Goal: Information Seeking & Learning: Check status

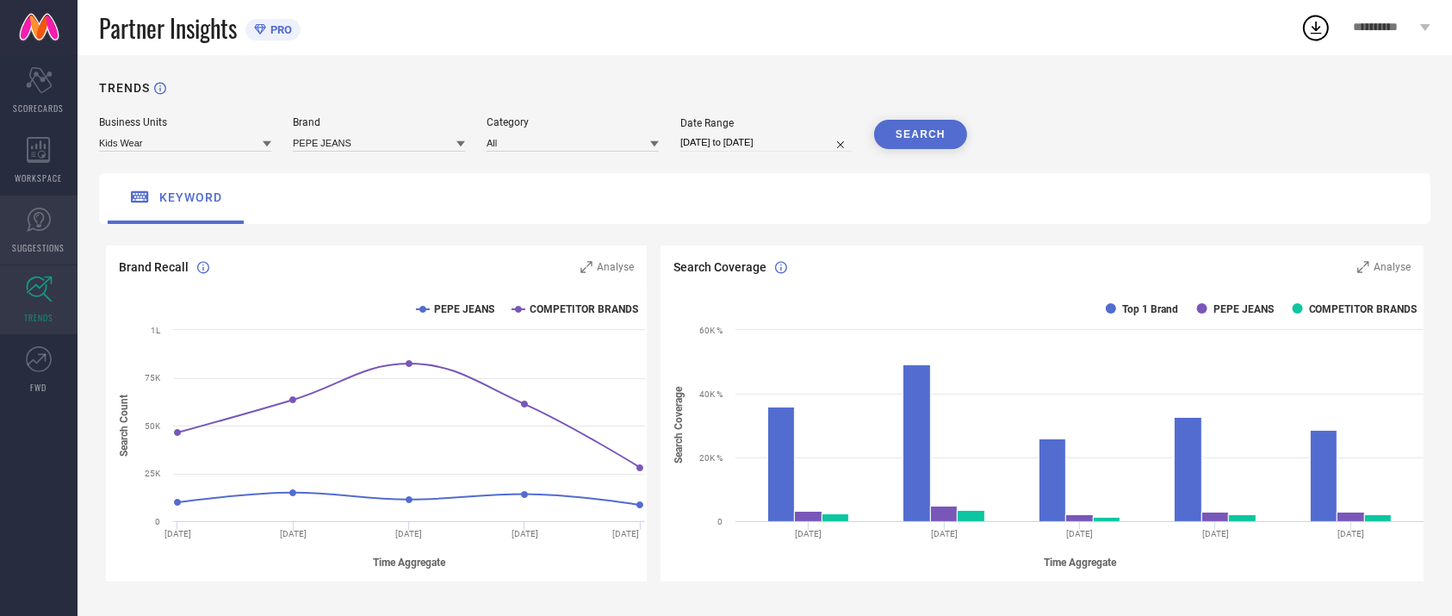
click at [41, 226] on icon at bounding box center [39, 220] width 26 height 26
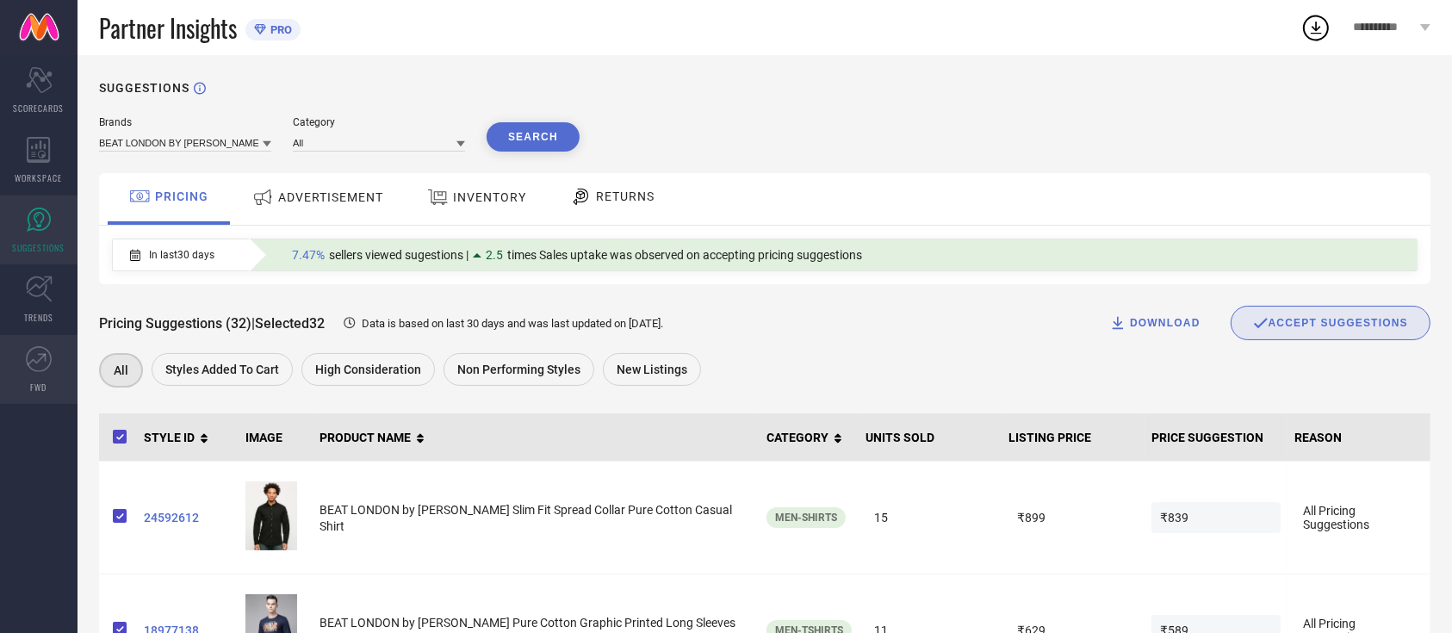
click at [45, 376] on link "FWD" at bounding box center [38, 369] width 77 height 69
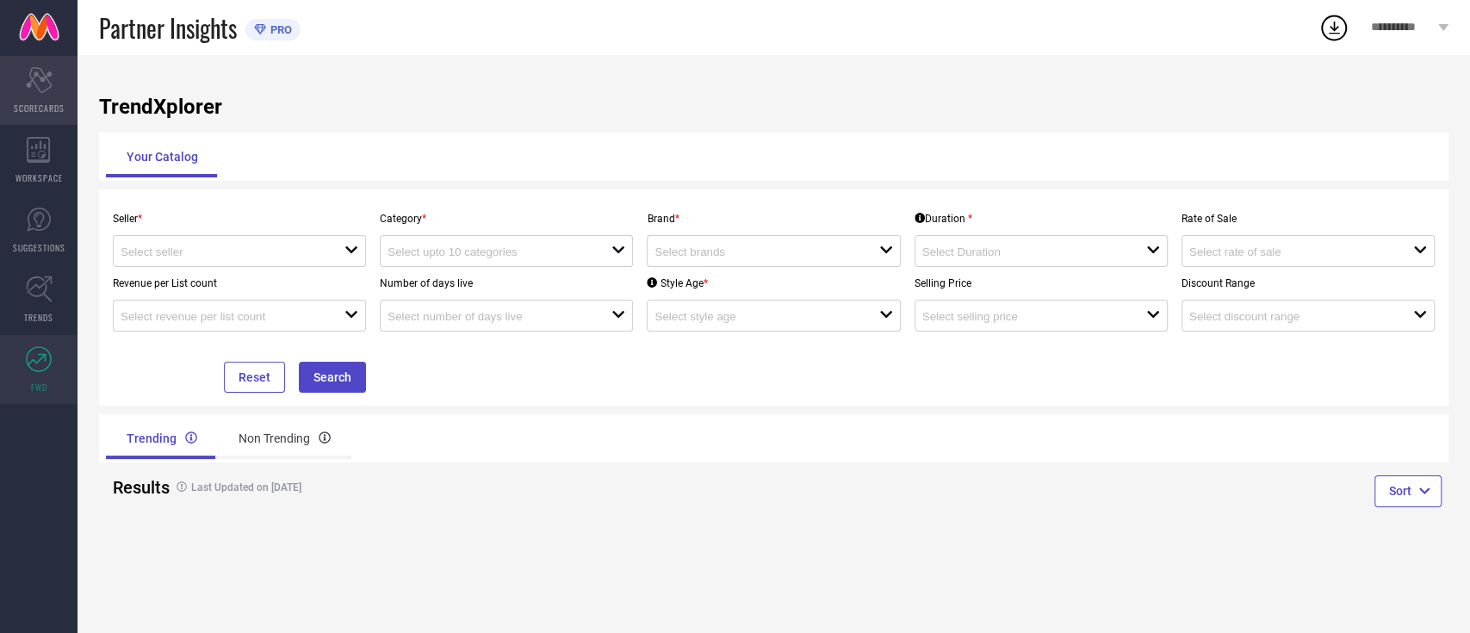
click at [51, 99] on div "Scorecard SCORECARDS" at bounding box center [38, 90] width 77 height 69
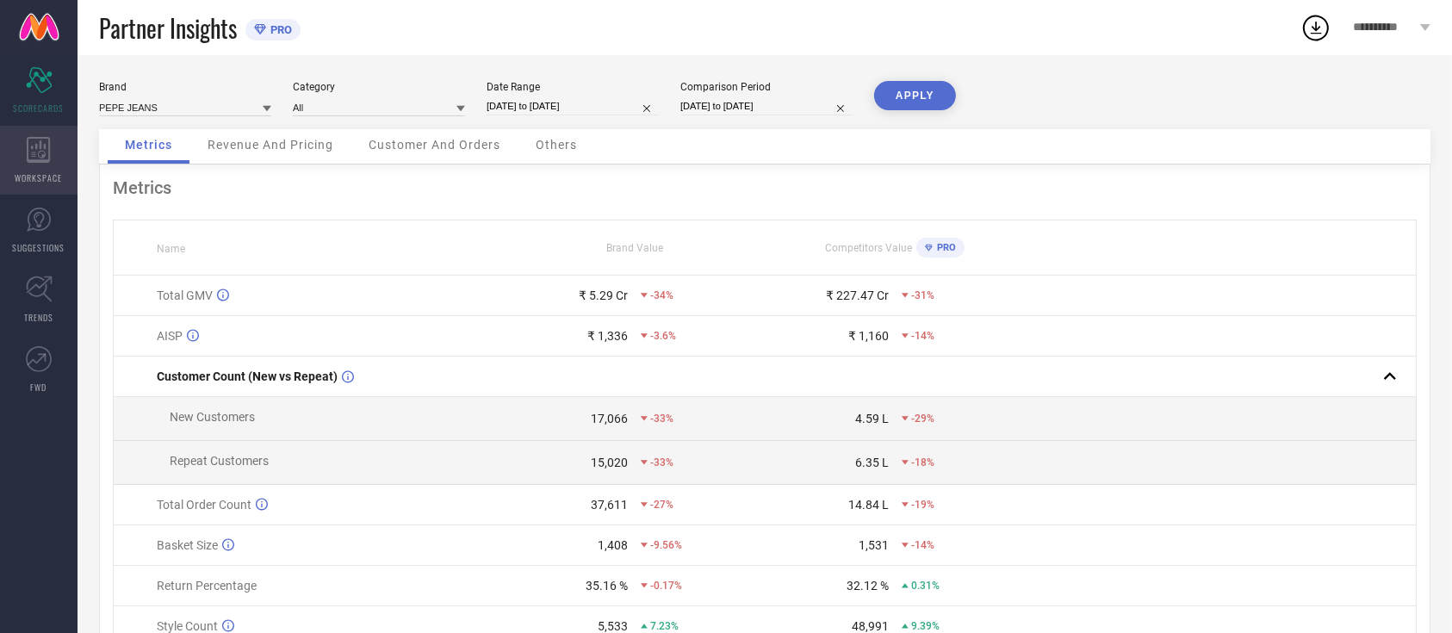
click at [39, 166] on div "WORKSPACE" at bounding box center [38, 160] width 77 height 69
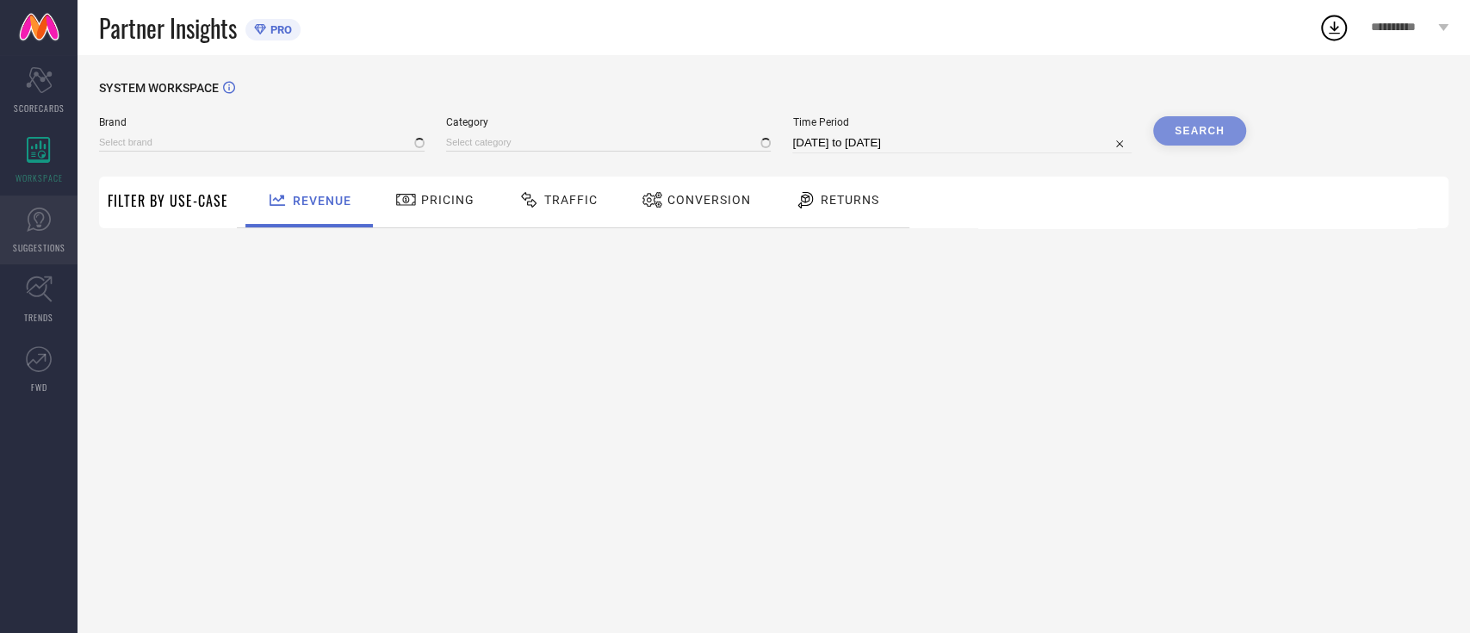
type input "BEAT LONDON BY [PERSON_NAME]"
type input "All"
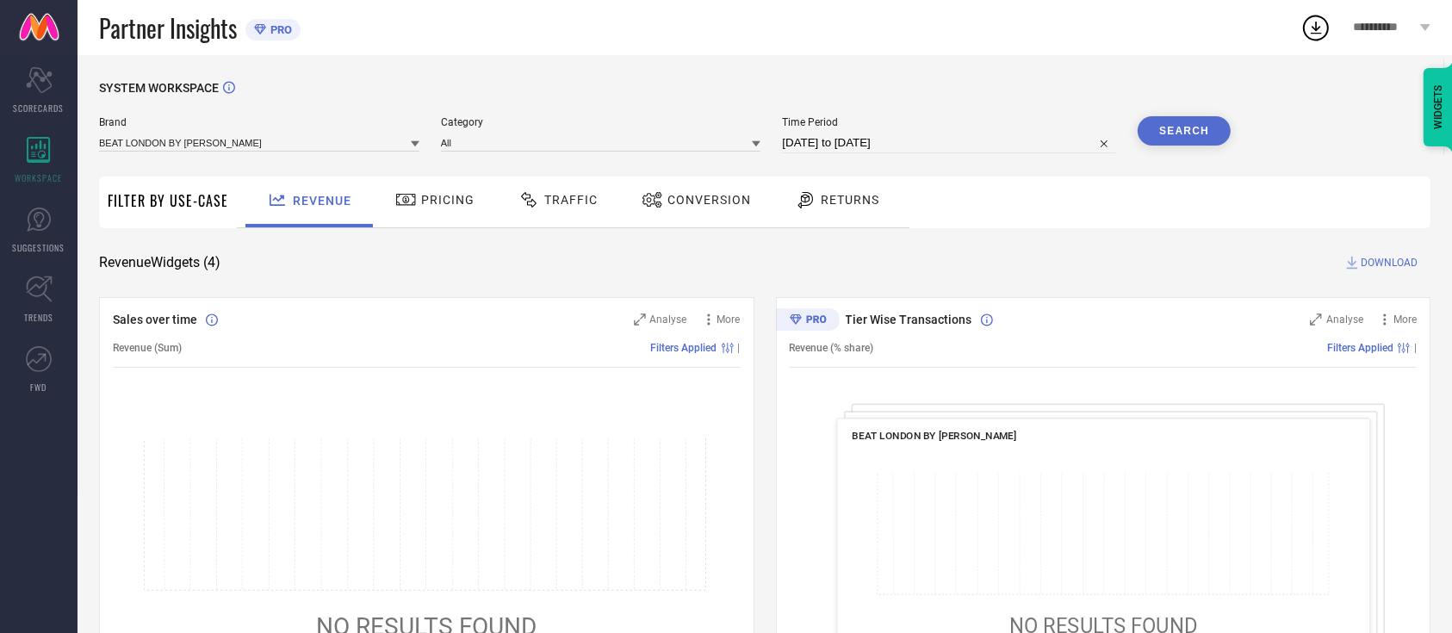
click at [413, 138] on div at bounding box center [415, 143] width 9 height 16
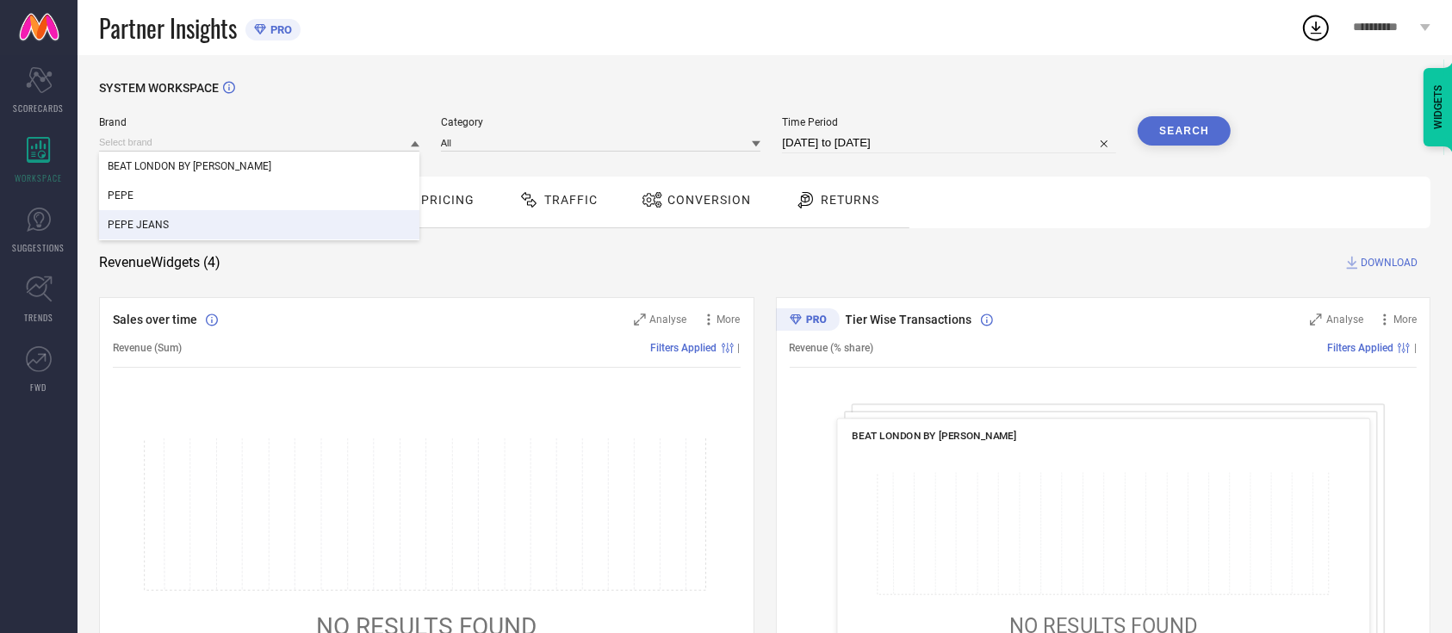
click at [310, 220] on div "PEPE JEANS" at bounding box center [259, 224] width 320 height 29
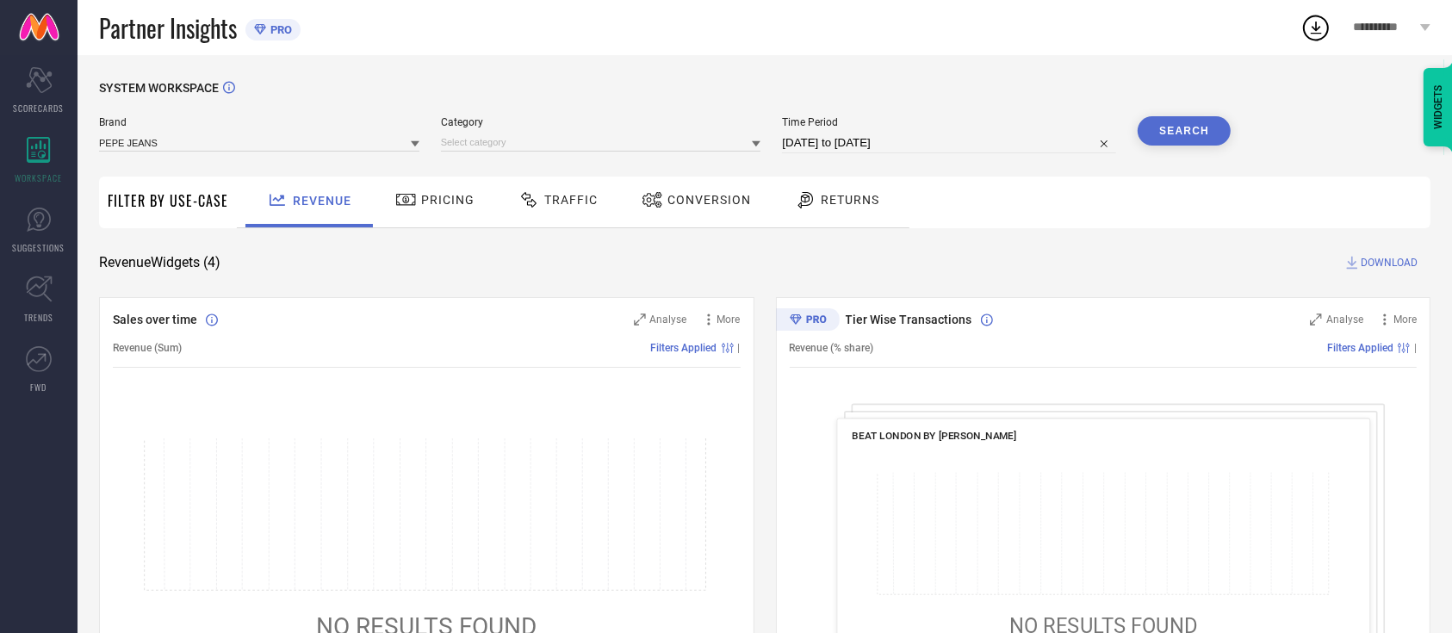
click at [756, 144] on icon at bounding box center [756, 143] width 9 height 9
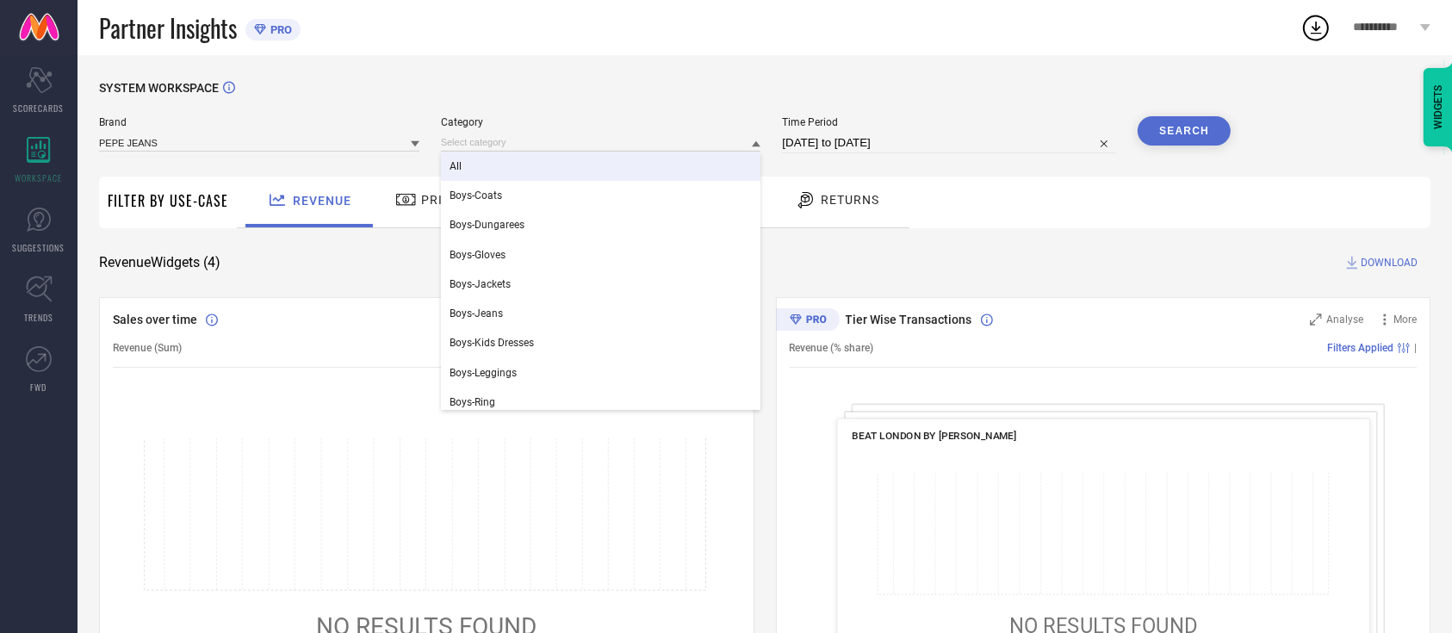
click at [655, 177] on div "All" at bounding box center [601, 166] width 320 height 29
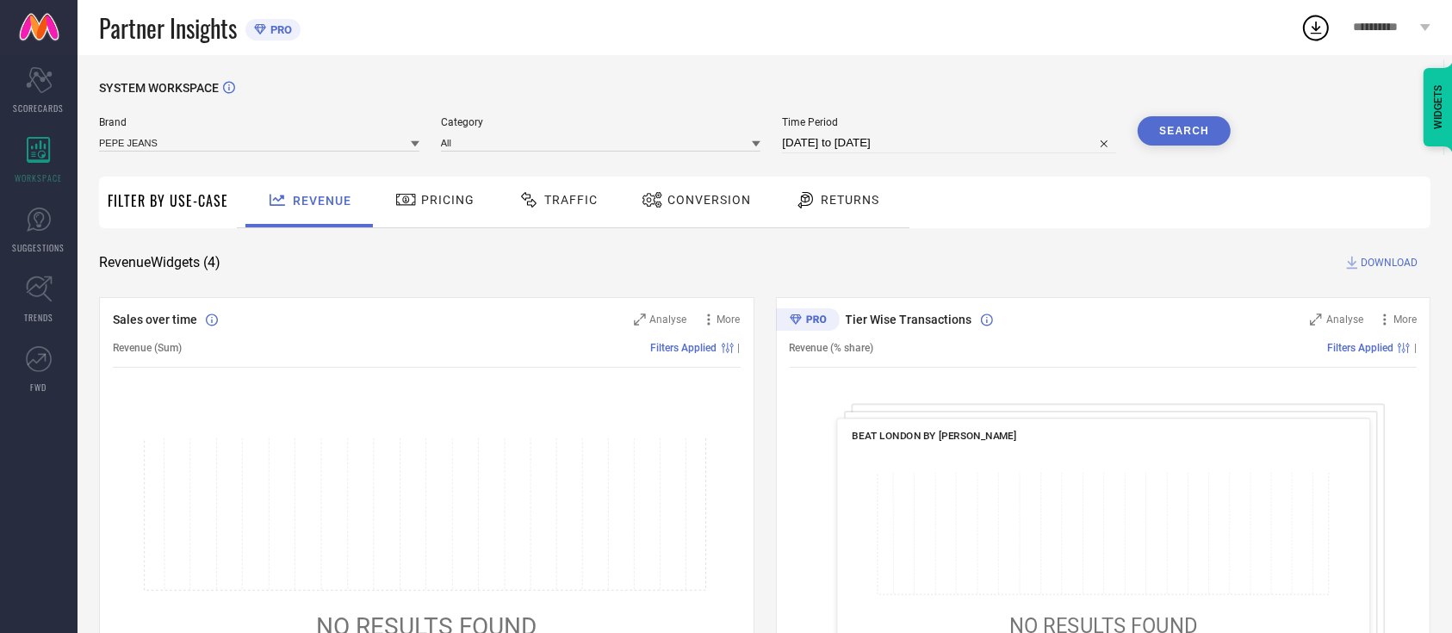
click at [984, 143] on input "[DATE] to [DATE]" at bounding box center [949, 143] width 334 height 21
select select "6"
select select "2025"
select select "7"
select select "2025"
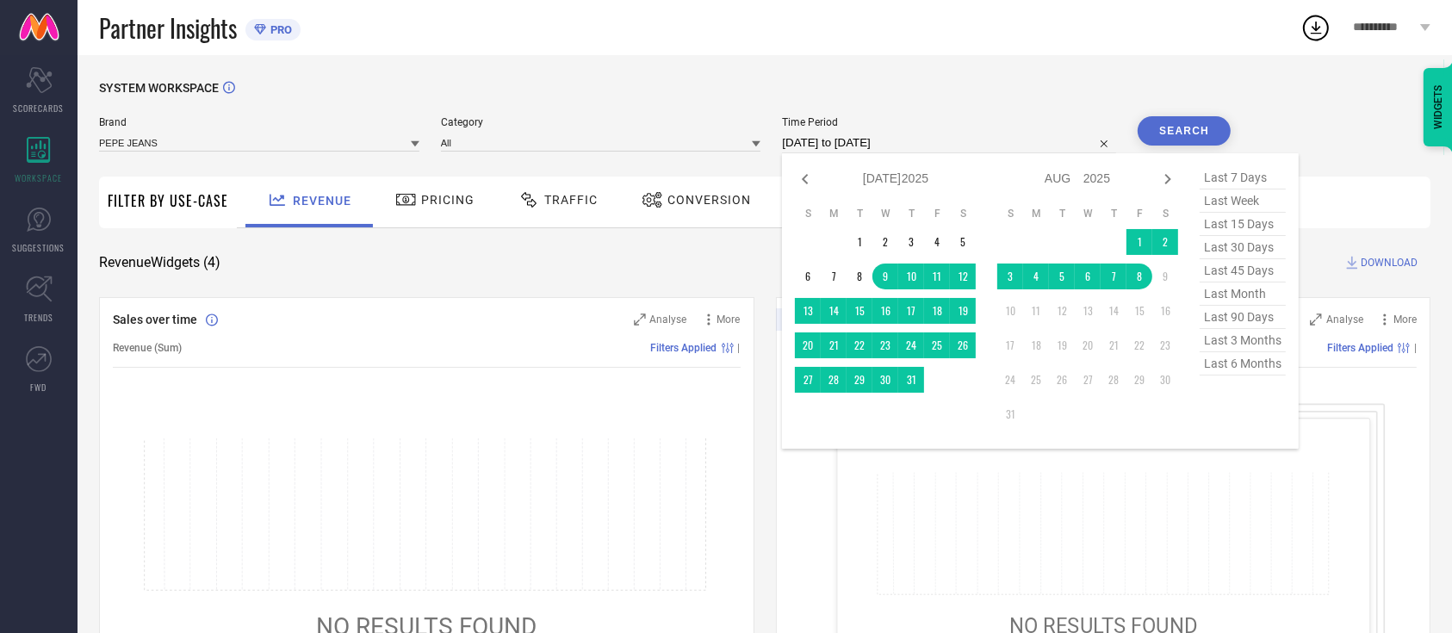
click at [1258, 368] on span "last 6 months" at bounding box center [1242, 363] width 86 height 23
type input "[DATE] to [DATE]"
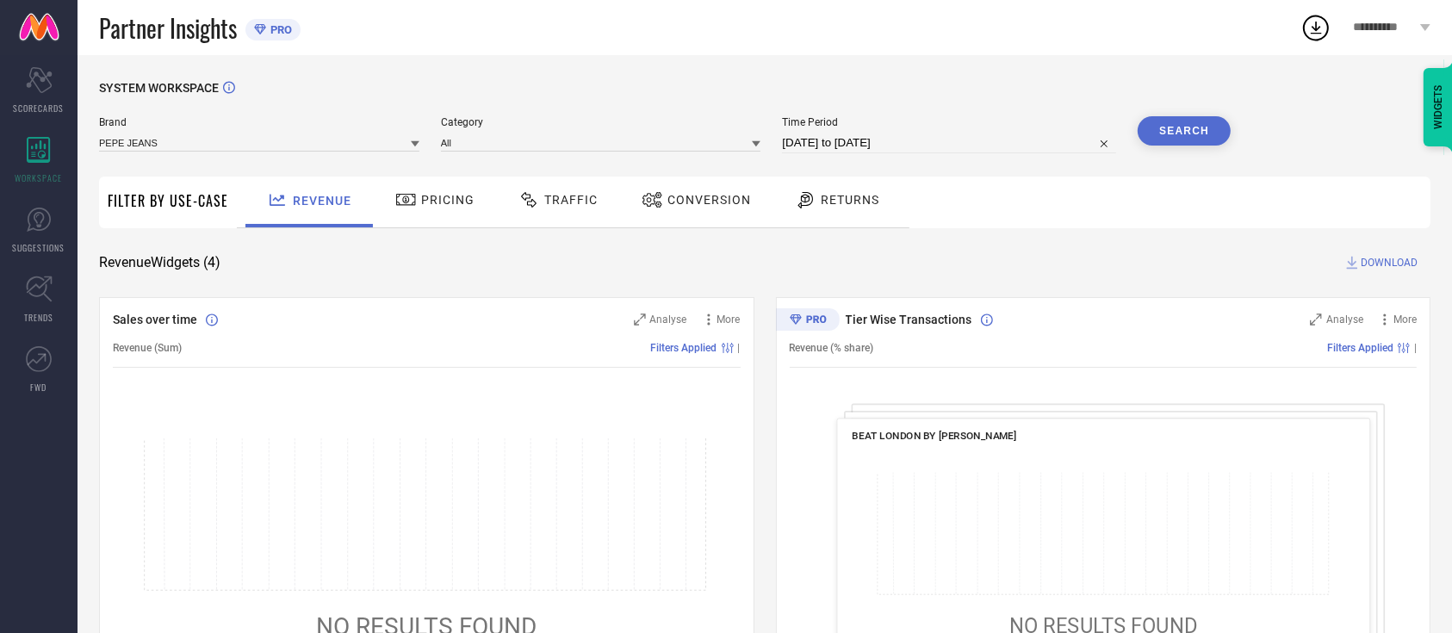
click at [1202, 123] on button "Search" at bounding box center [1183, 130] width 93 height 29
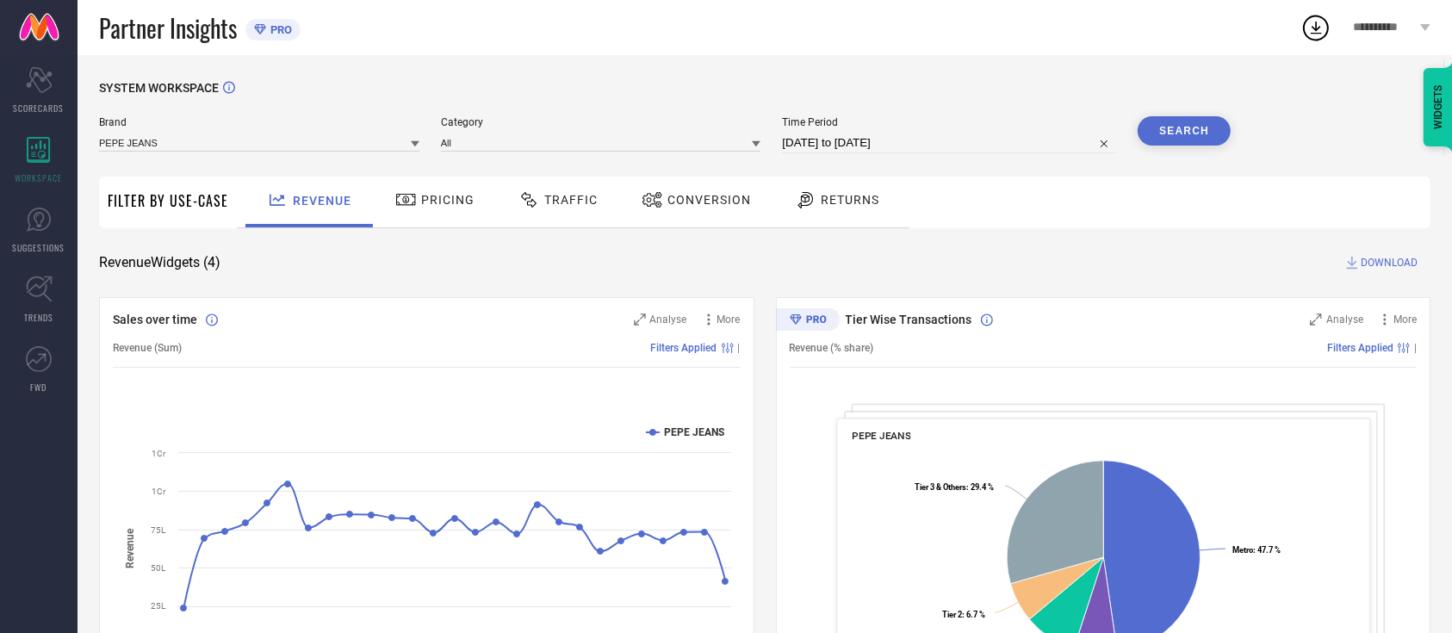
click at [1205, 121] on button "Search" at bounding box center [1183, 130] width 93 height 29
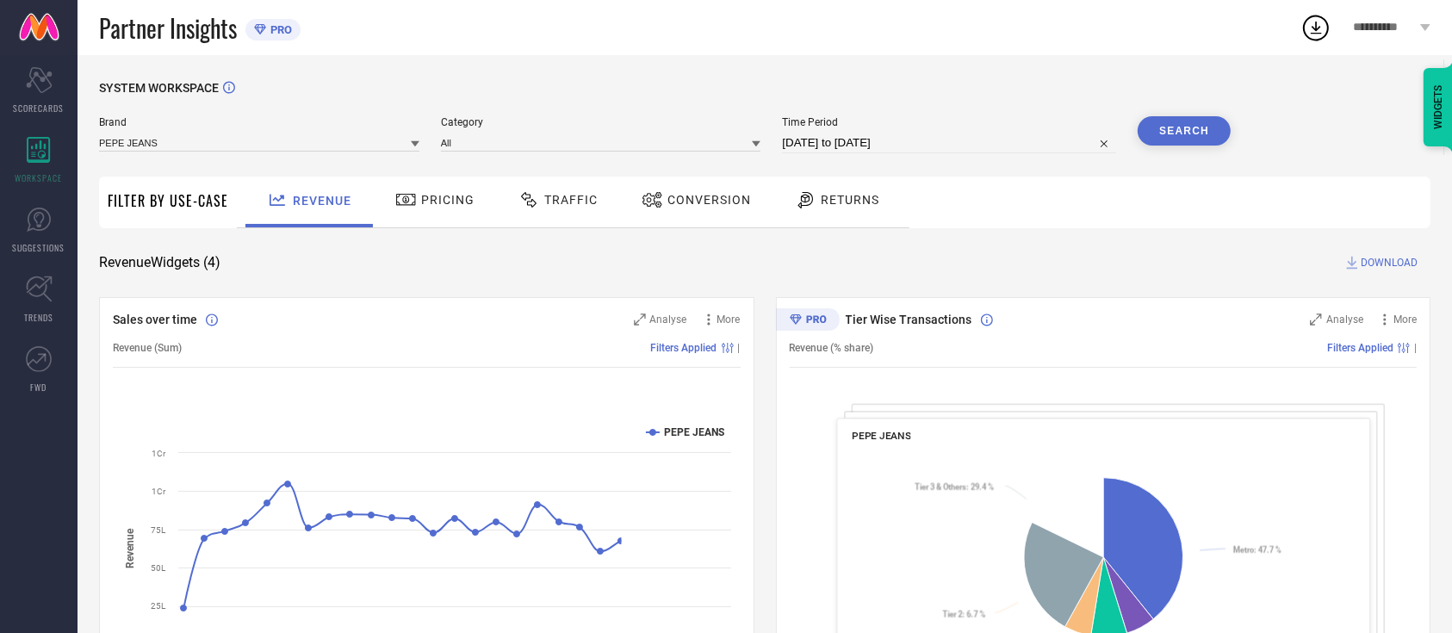
select select "1"
select select "2025"
select select "2"
select select "2025"
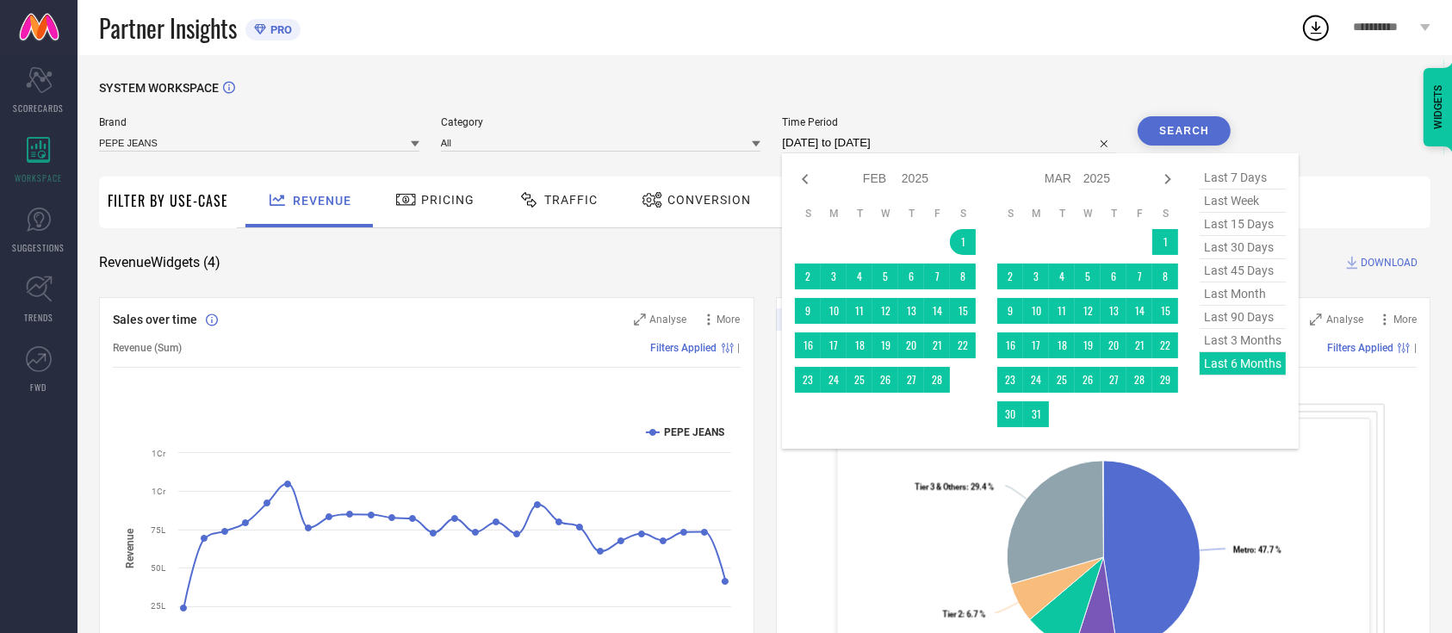
click at [1093, 146] on input "[DATE] to [DATE]" at bounding box center [949, 143] width 334 height 21
click at [1251, 341] on span "last 3 months" at bounding box center [1242, 340] width 86 height 23
type input "[DATE] to [DATE]"
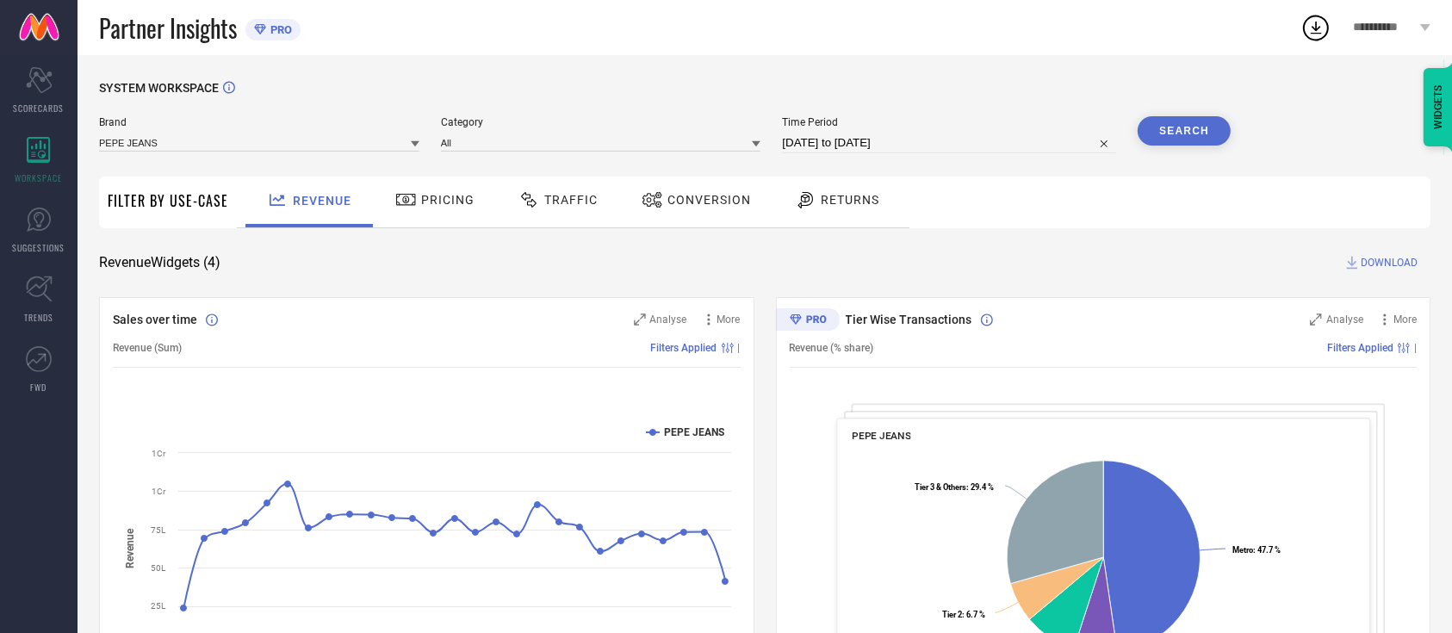
click at [1207, 128] on button "Search" at bounding box center [1183, 130] width 93 height 29
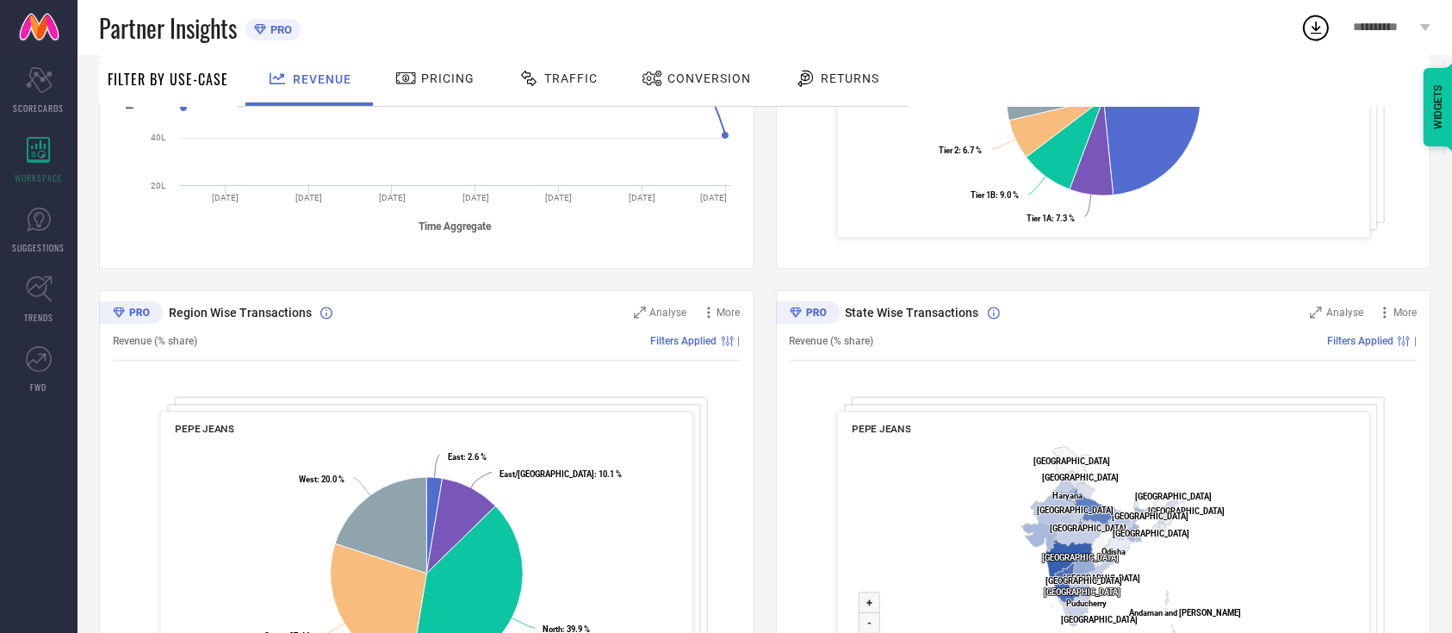
scroll to position [572, 0]
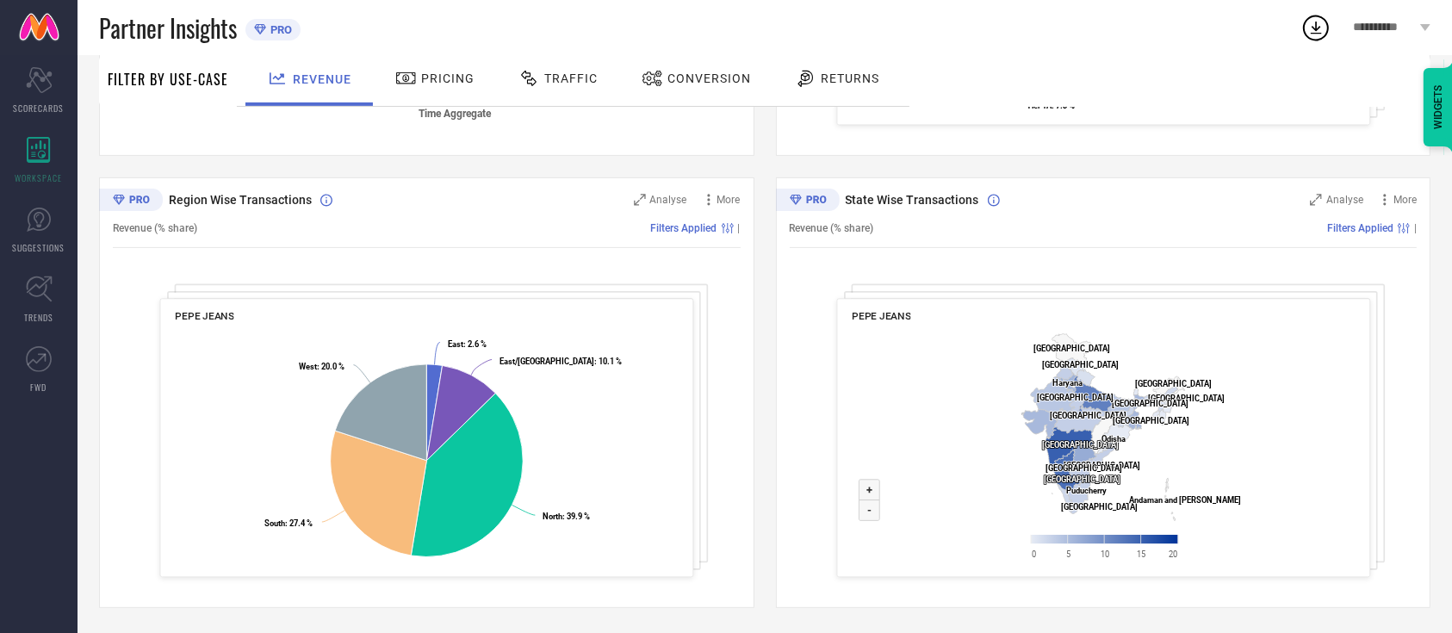
click at [556, 71] on span "Traffic" at bounding box center [570, 78] width 53 height 14
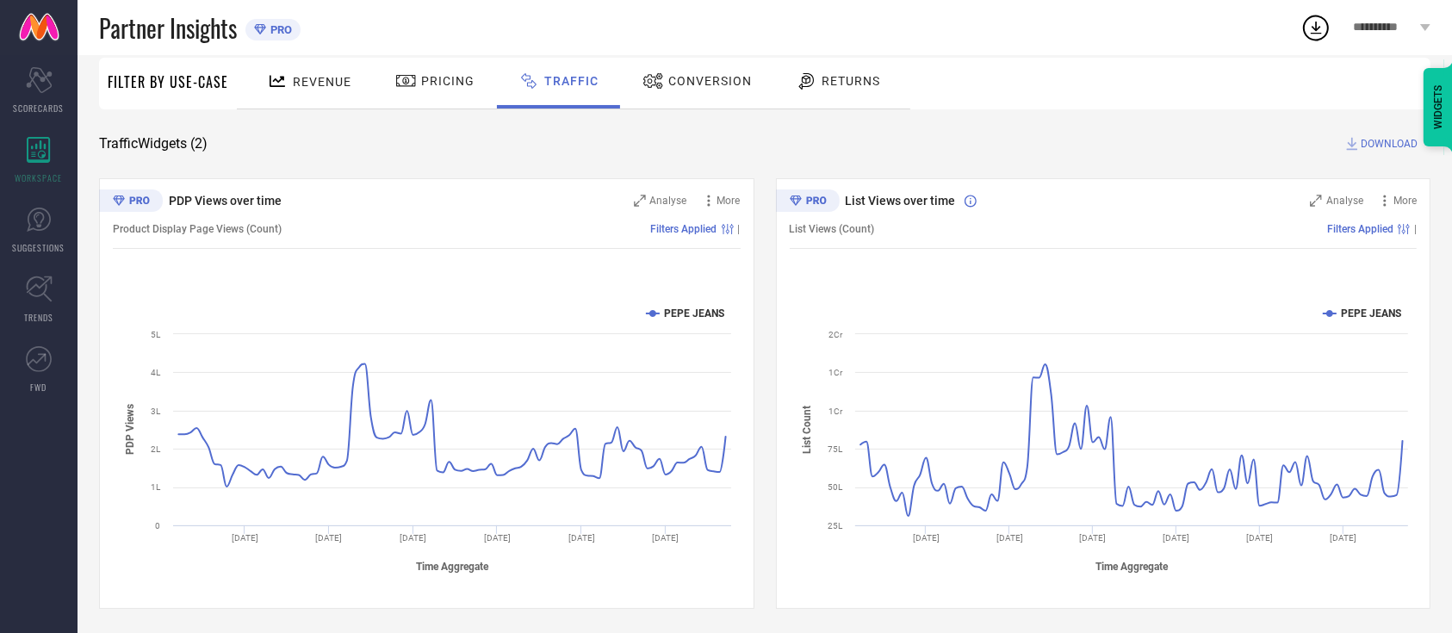
scroll to position [121, 0]
click at [441, 71] on div "Pricing" at bounding box center [435, 79] width 88 height 29
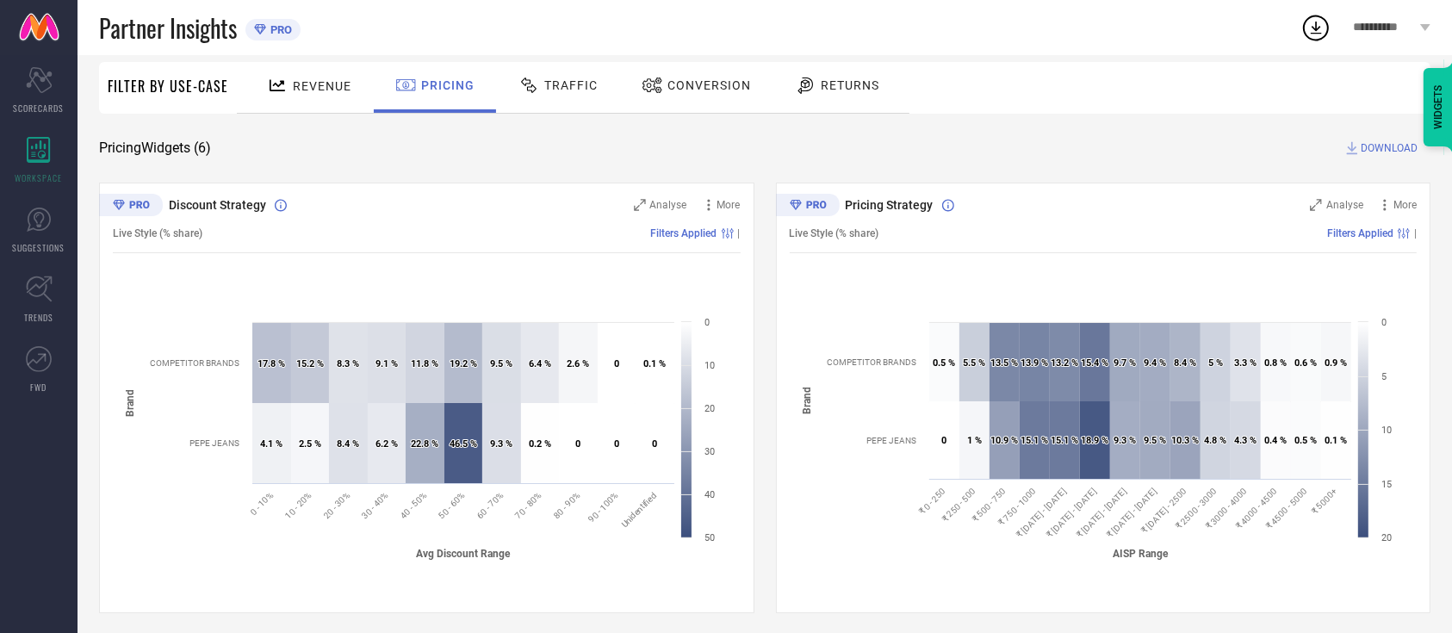
scroll to position [229, 0]
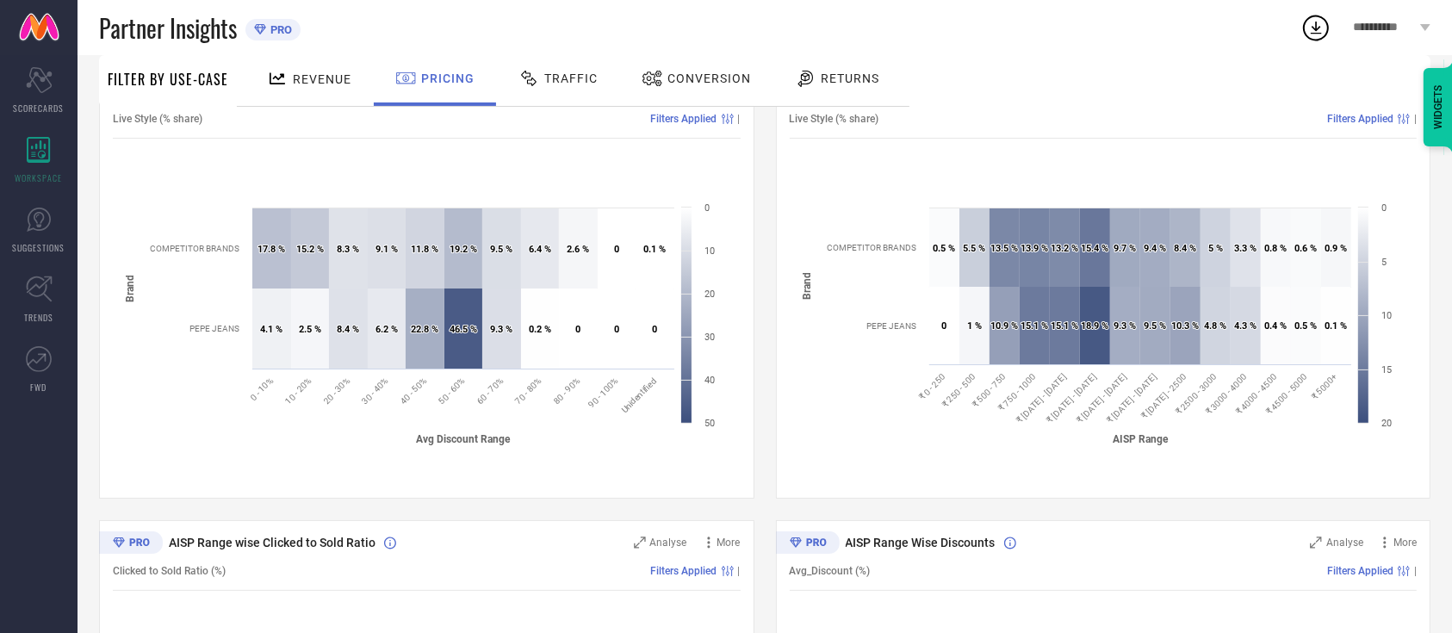
click at [657, 167] on div "Created with Highcharts 9.3.3 Avg Discount Range Brand 4.1 % ​ 4.1 % 17.8 % ​ 1…" at bounding box center [427, 328] width 628 height 328
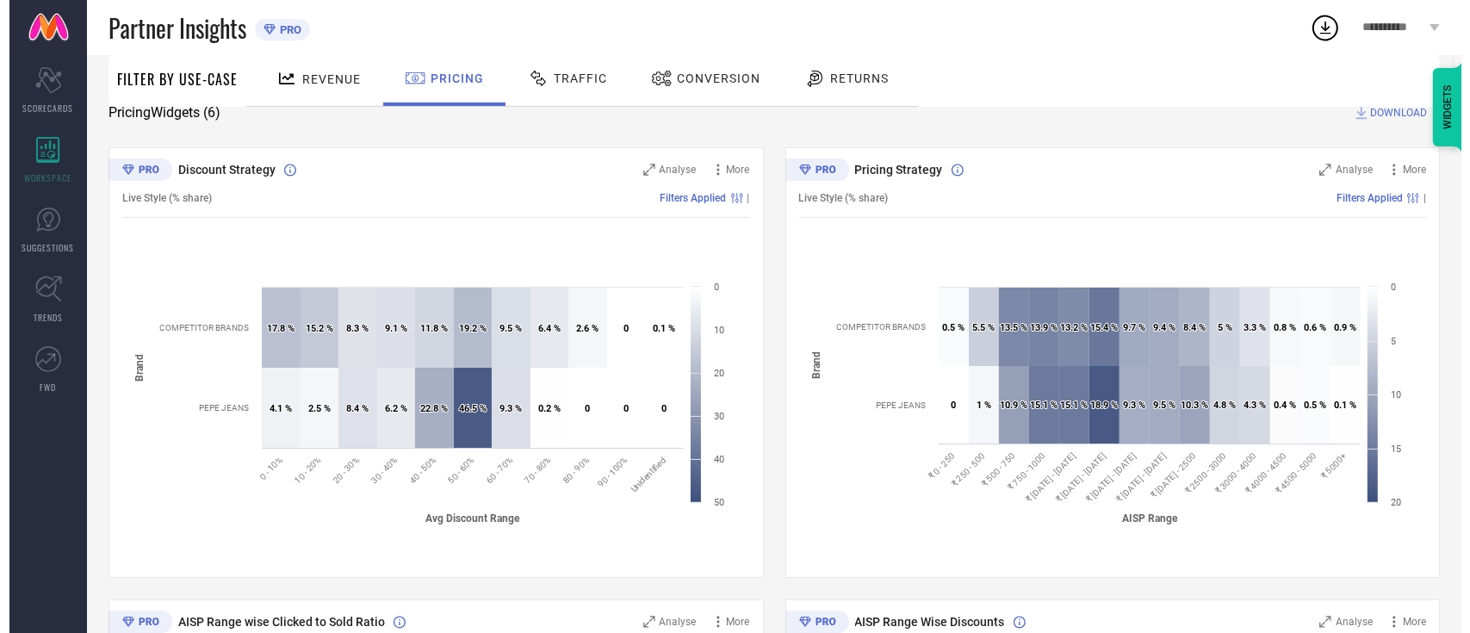
scroll to position [115, 0]
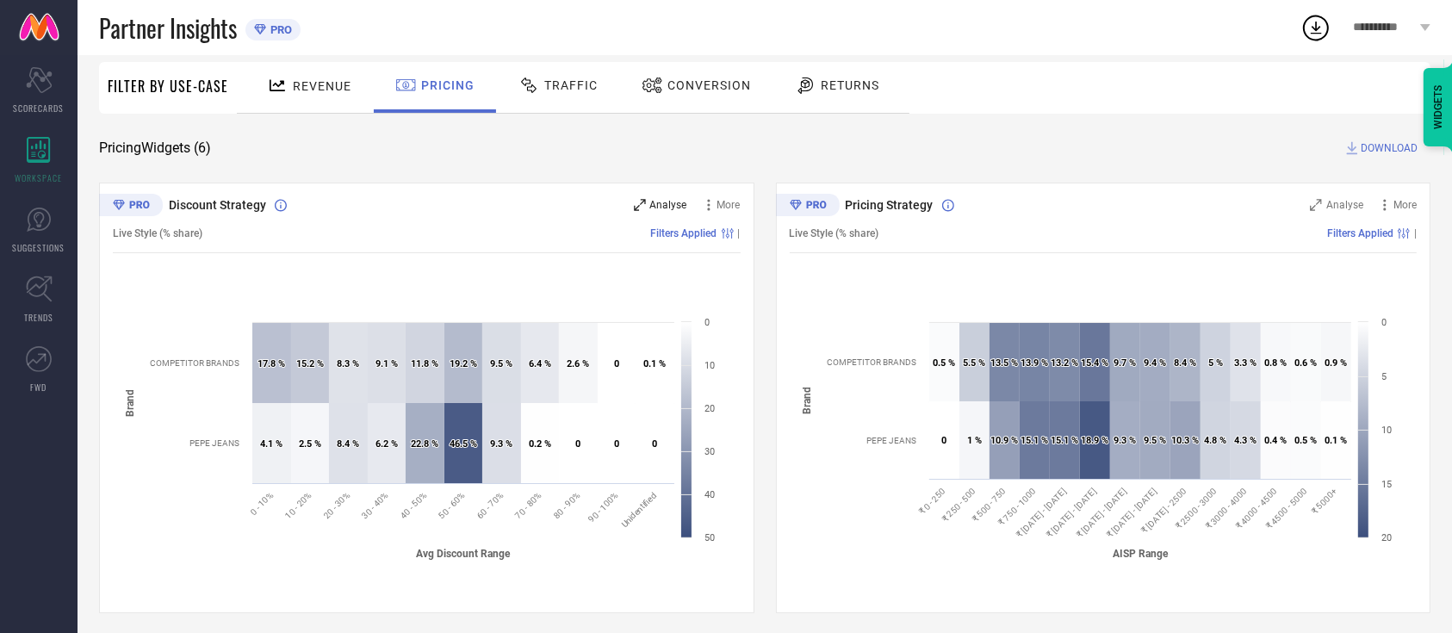
click at [664, 208] on span "Analyse" at bounding box center [668, 205] width 37 height 12
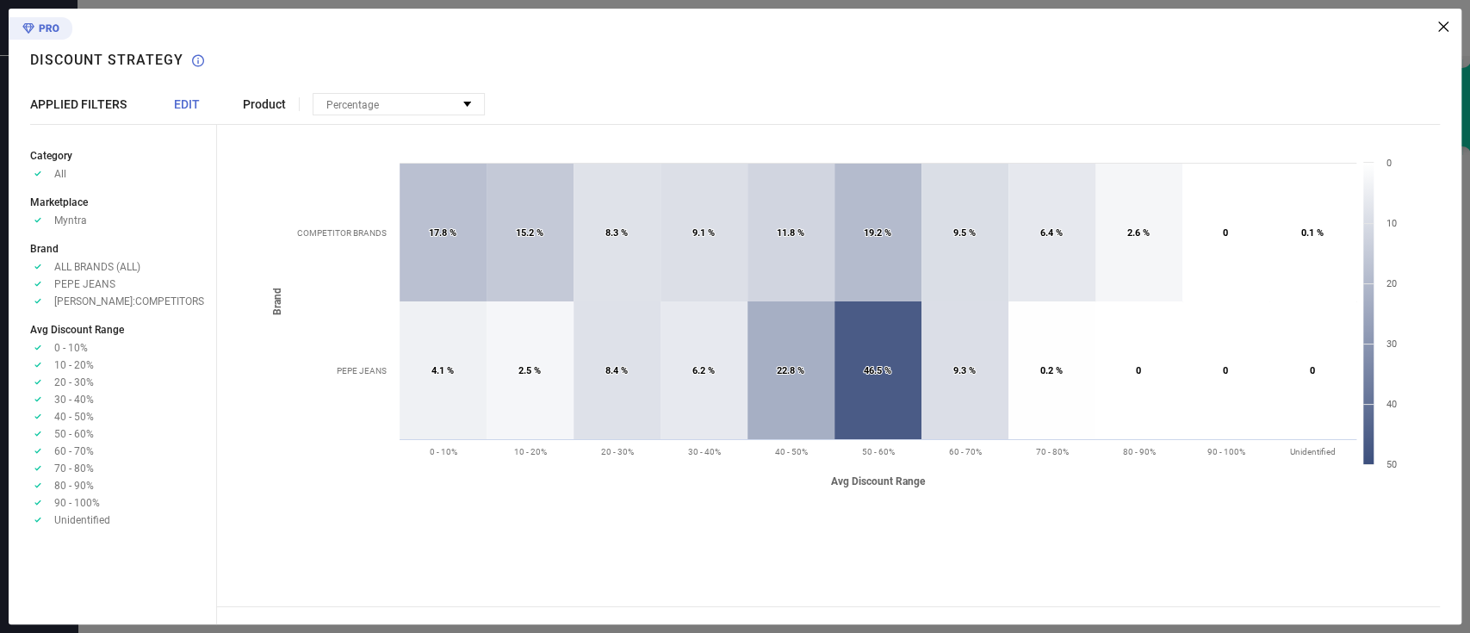
click at [34, 268] on icon "Approve /Deselected" at bounding box center [37, 266] width 15 height 13
click at [178, 108] on span "EDIT" at bounding box center [187, 104] width 26 height 14
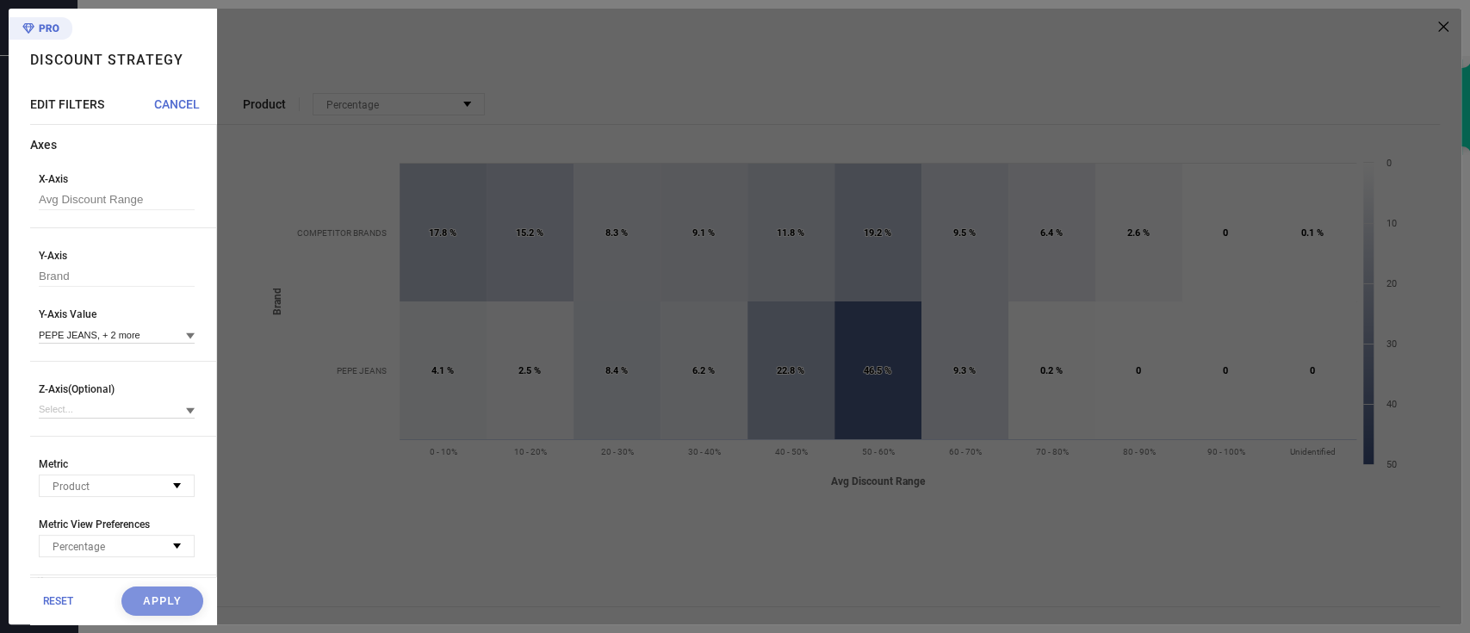
click at [186, 331] on div at bounding box center [190, 335] width 9 height 16
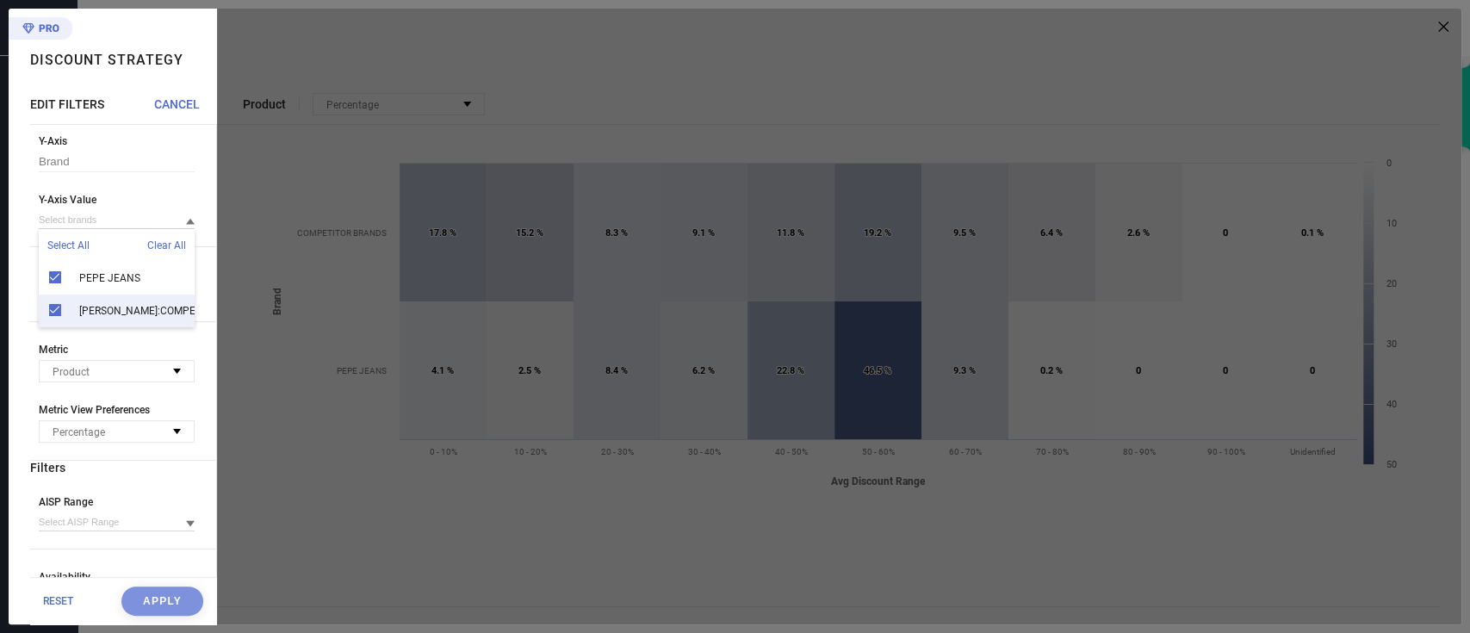
scroll to position [27, 0]
click at [55, 294] on div "[PERSON_NAME]:COMPETITORS" at bounding box center [117, 310] width 156 height 33
click at [58, 294] on div "[PERSON_NAME]:COMPETITORS" at bounding box center [117, 310] width 156 height 33
click at [154, 251] on span "Clear All" at bounding box center [166, 245] width 39 height 12
click at [156, 246] on span "Clear All" at bounding box center [166, 245] width 39 height 12
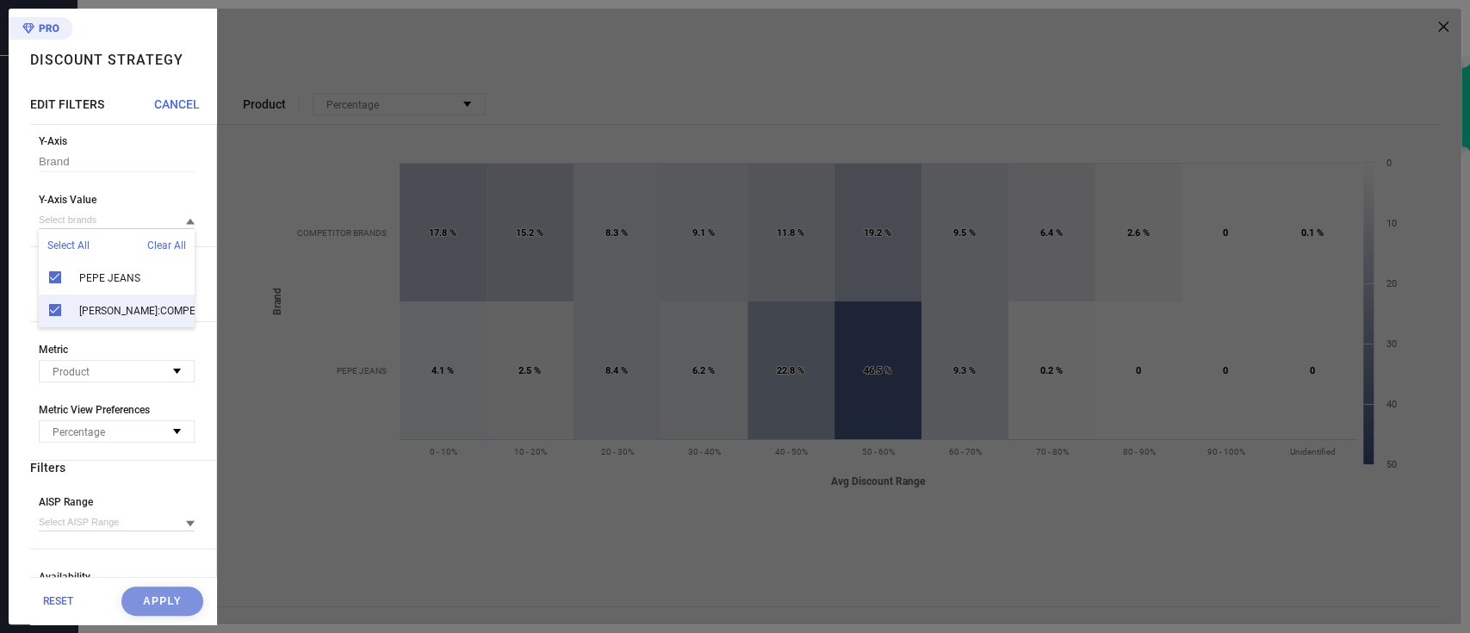
click at [158, 251] on span "Clear All" at bounding box center [166, 245] width 39 height 12
click at [62, 245] on span "Select All" at bounding box center [68, 245] width 42 height 12
click at [158, 248] on span "Clear All" at bounding box center [166, 245] width 39 height 12
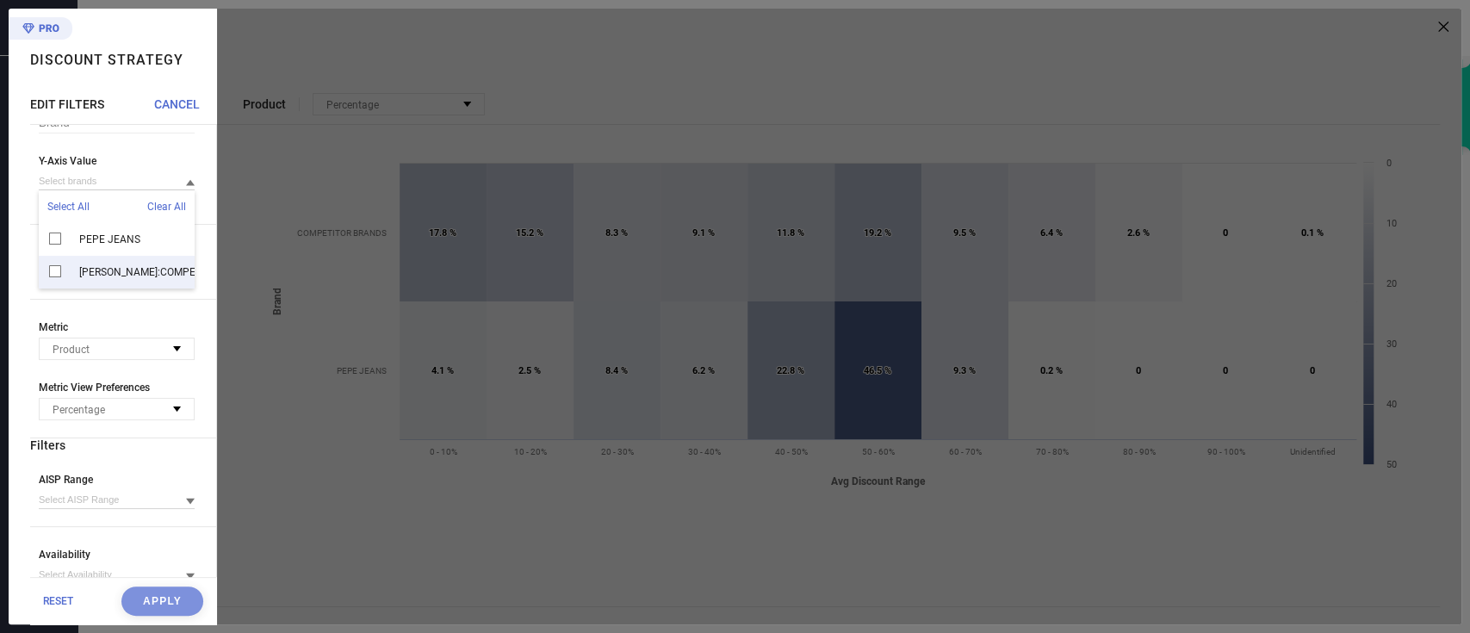
scroll to position [183, 0]
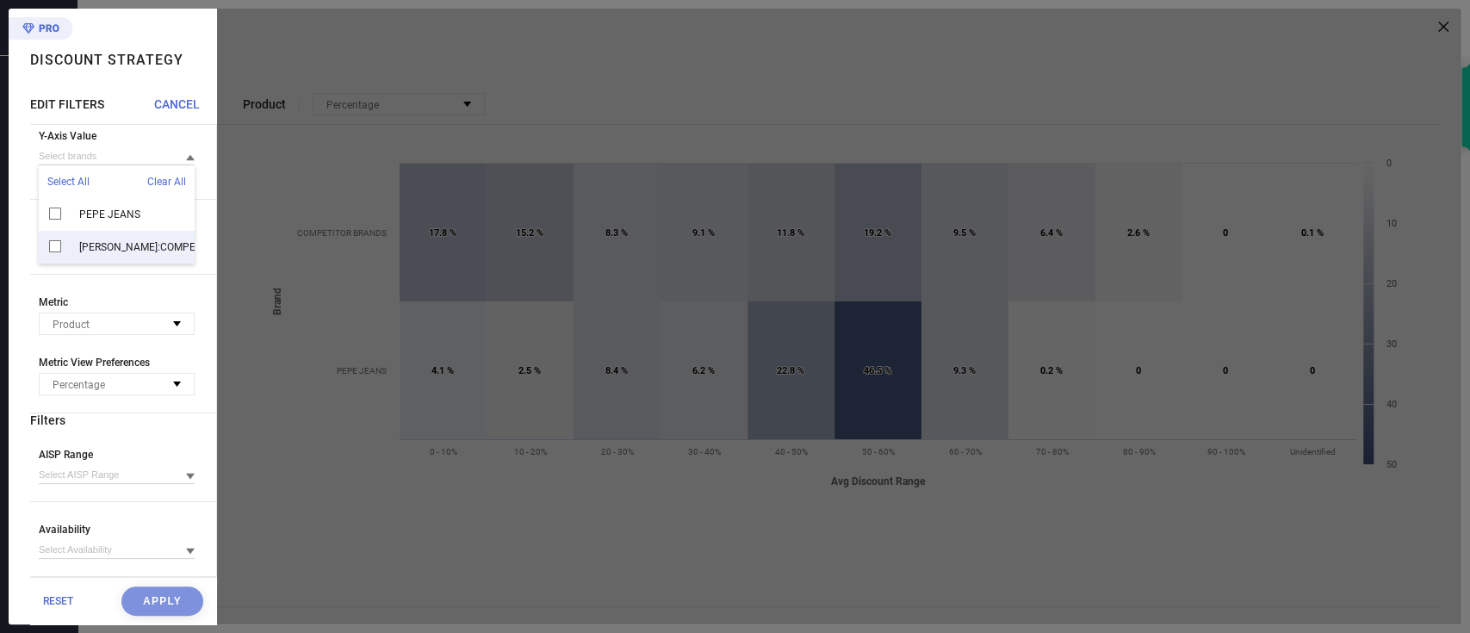
click at [154, 598] on div "RESET Apply" at bounding box center [123, 600] width 186 height 47
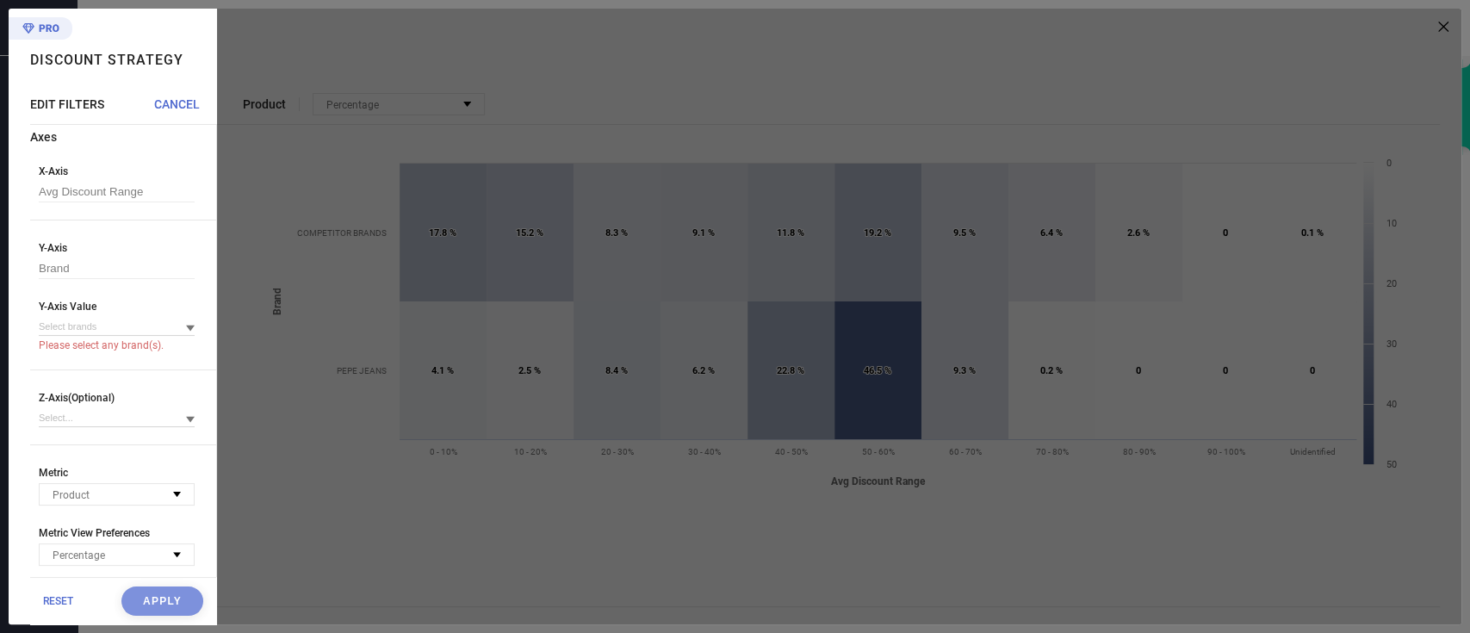
scroll to position [0, 0]
click at [186, 338] on icon at bounding box center [190, 336] width 9 height 6
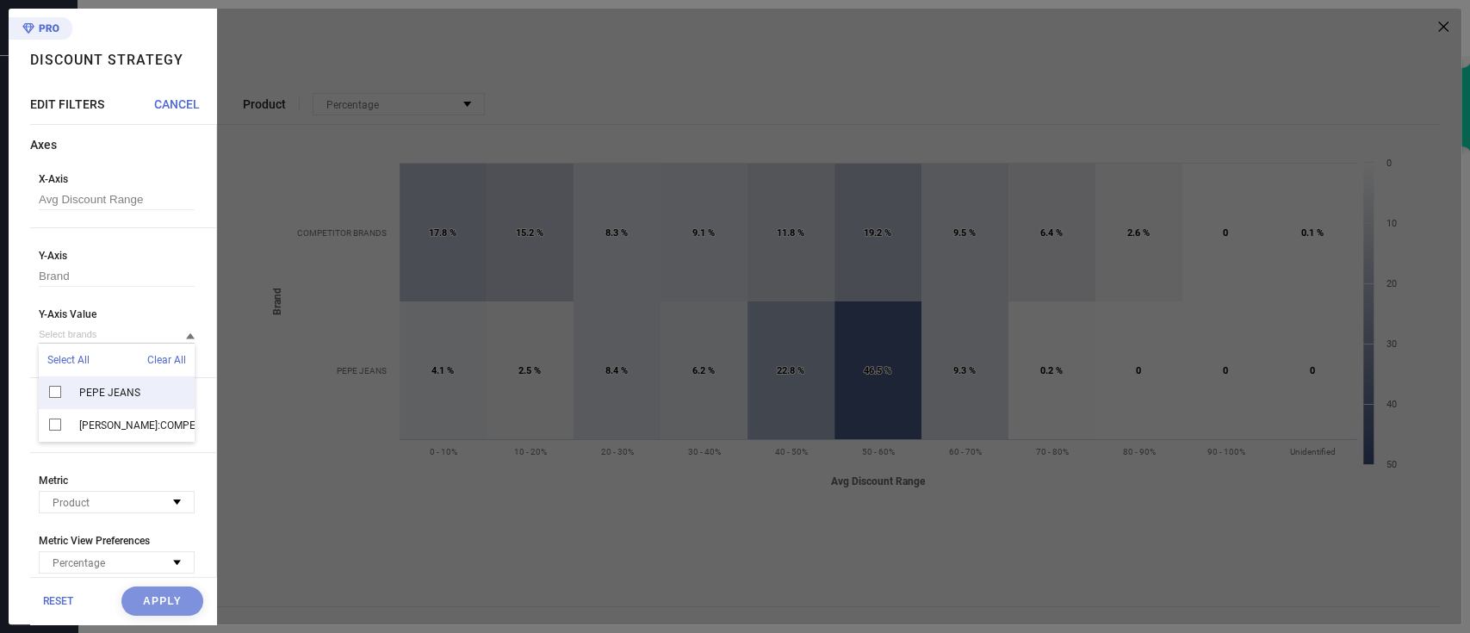
click at [59, 391] on div "PEPE JEANS" at bounding box center [117, 392] width 156 height 33
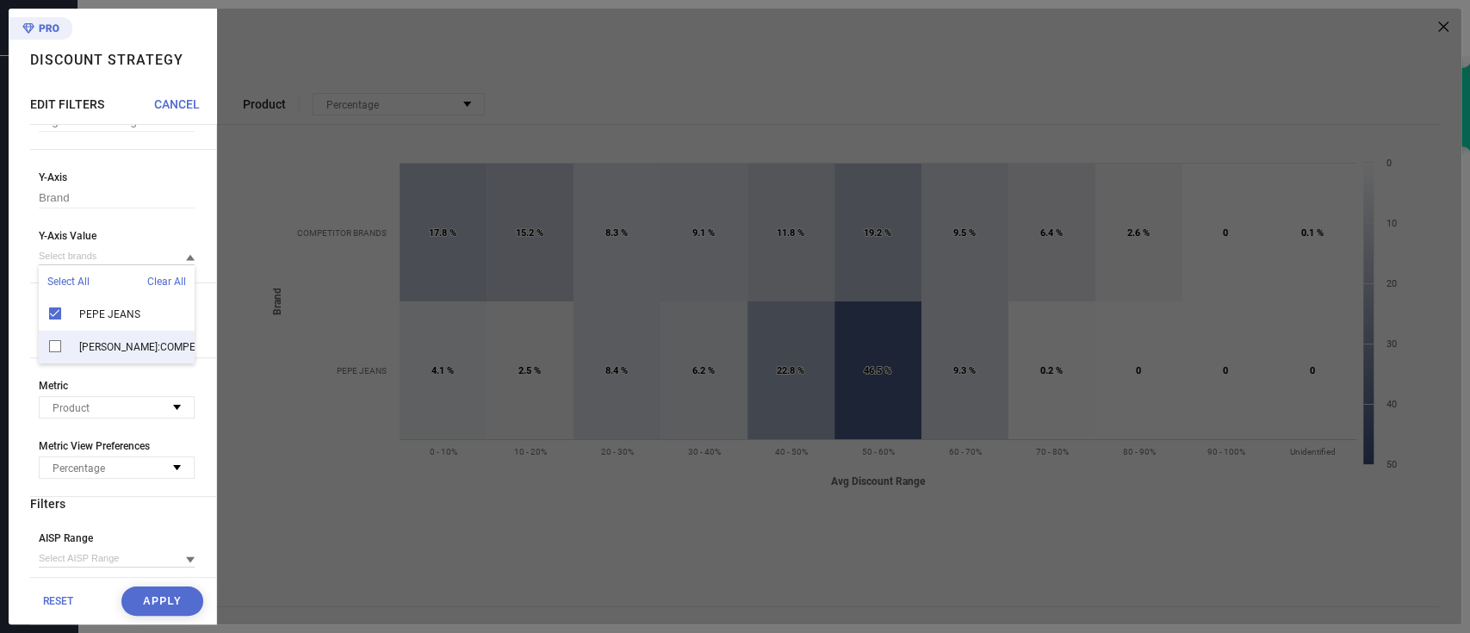
scroll to position [115, 0]
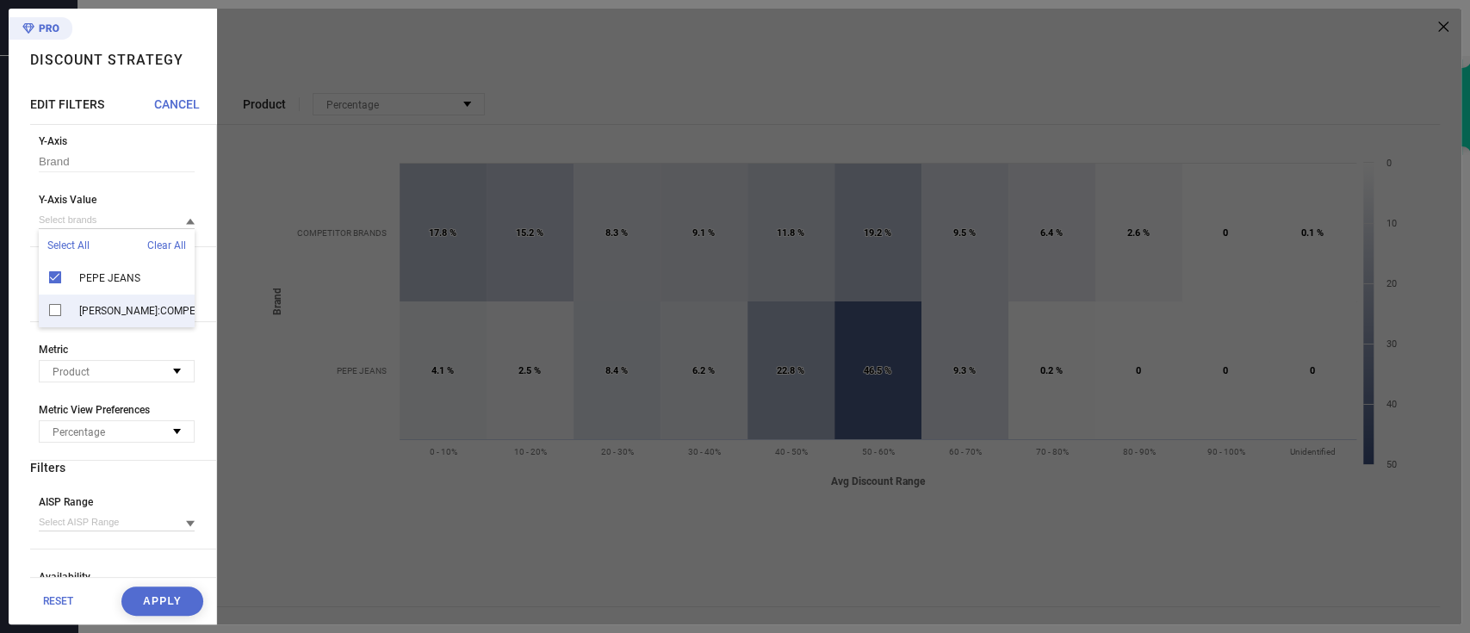
click at [164, 594] on button "Apply" at bounding box center [162, 600] width 82 height 29
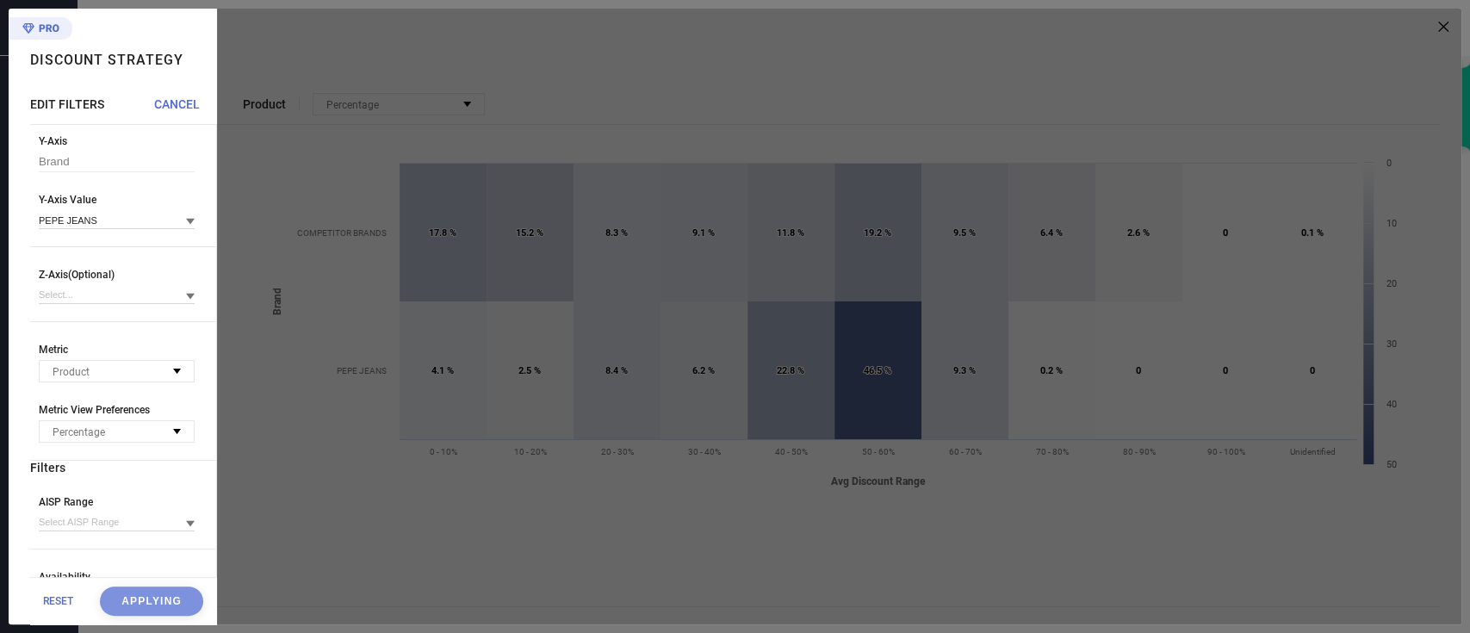
scroll to position [0, 0]
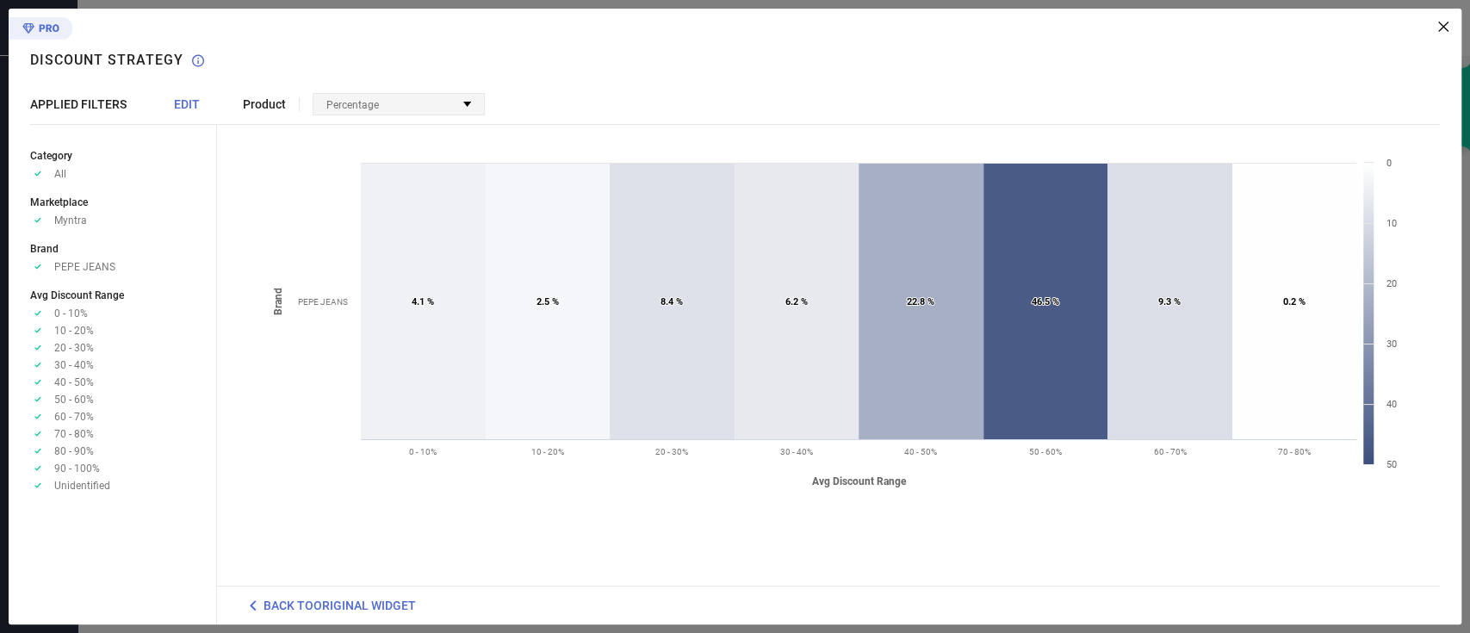
click at [342, 106] on span "Percentage" at bounding box center [352, 105] width 53 height 12
click at [343, 106] on span "Percentage" at bounding box center [352, 105] width 53 height 12
click at [276, 106] on span "Product" at bounding box center [264, 104] width 43 height 14
click at [278, 107] on span "Product" at bounding box center [264, 104] width 43 height 14
click at [265, 107] on span "Product" at bounding box center [264, 104] width 43 height 14
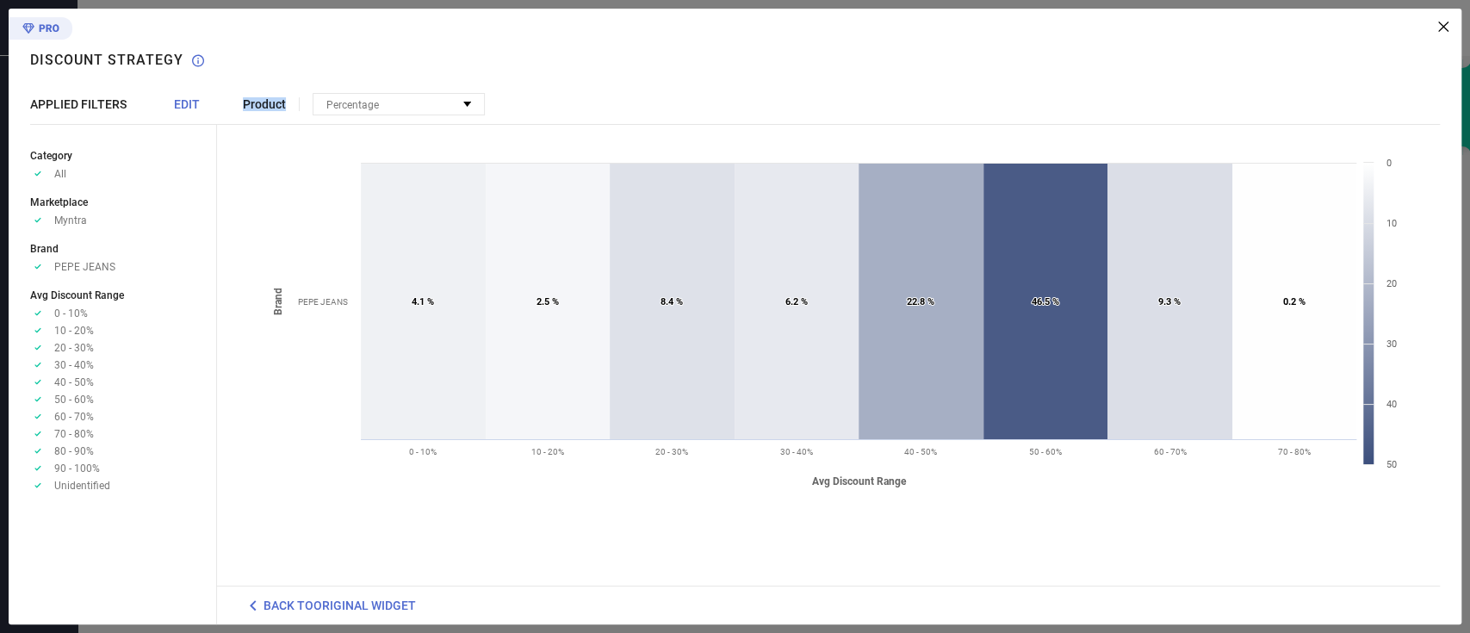
click at [265, 107] on span "Product" at bounding box center [264, 104] width 43 height 14
click at [263, 106] on span "Product" at bounding box center [264, 104] width 43 height 14
click at [275, 103] on span "Product" at bounding box center [264, 104] width 43 height 14
click at [174, 102] on span "EDIT" at bounding box center [187, 104] width 26 height 14
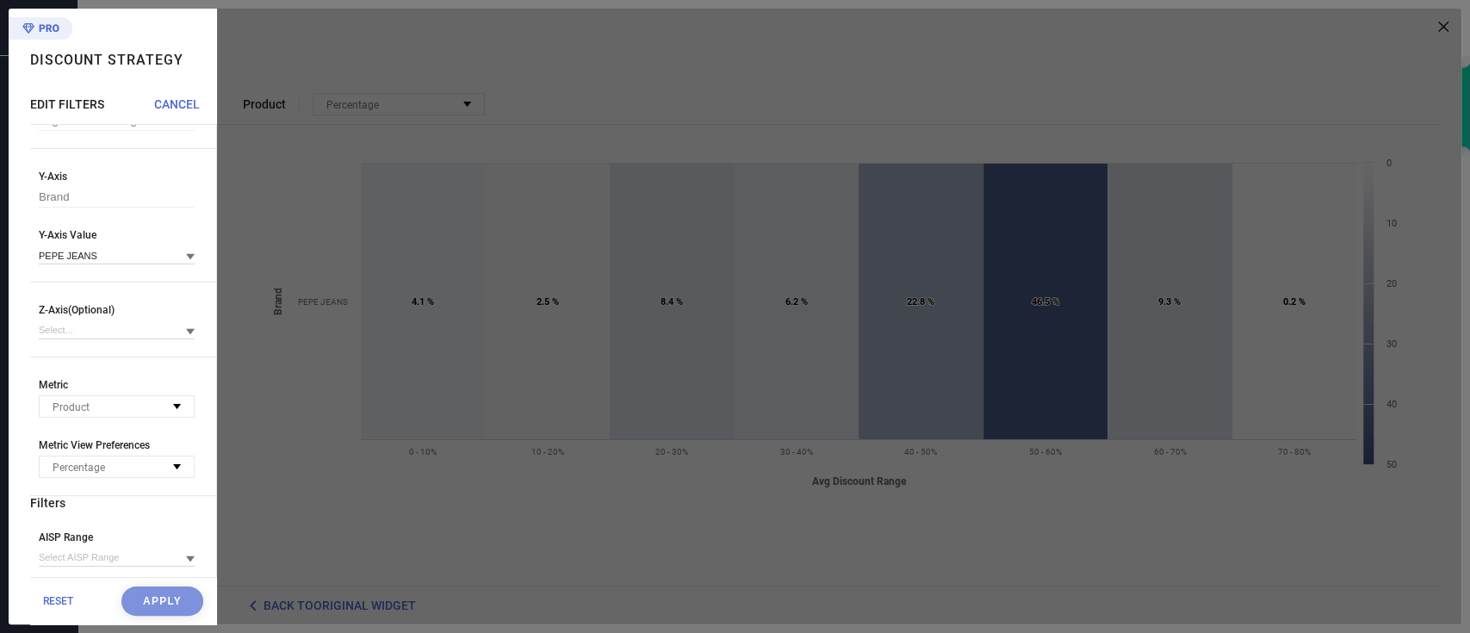
scroll to position [115, 0]
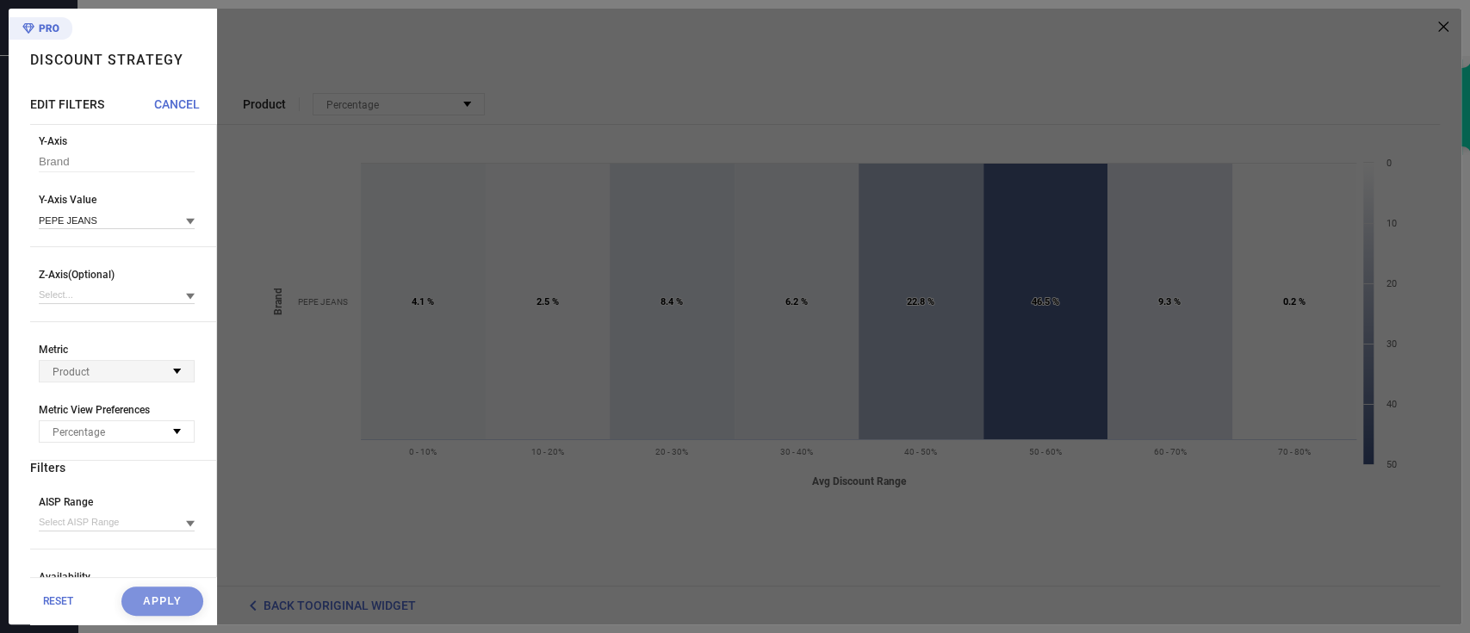
click at [164, 378] on div "Product" at bounding box center [117, 371] width 154 height 21
click at [157, 431] on div "Percentage" at bounding box center [117, 431] width 154 height 21
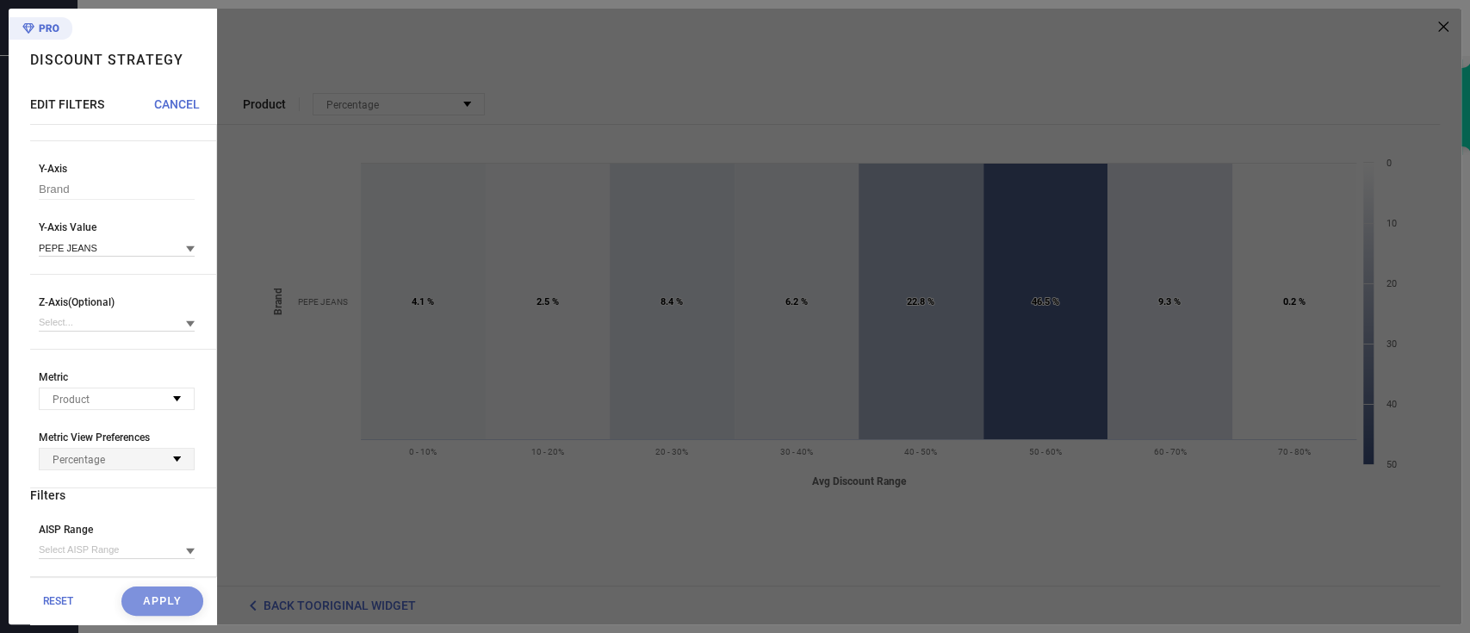
scroll to position [52, 0]
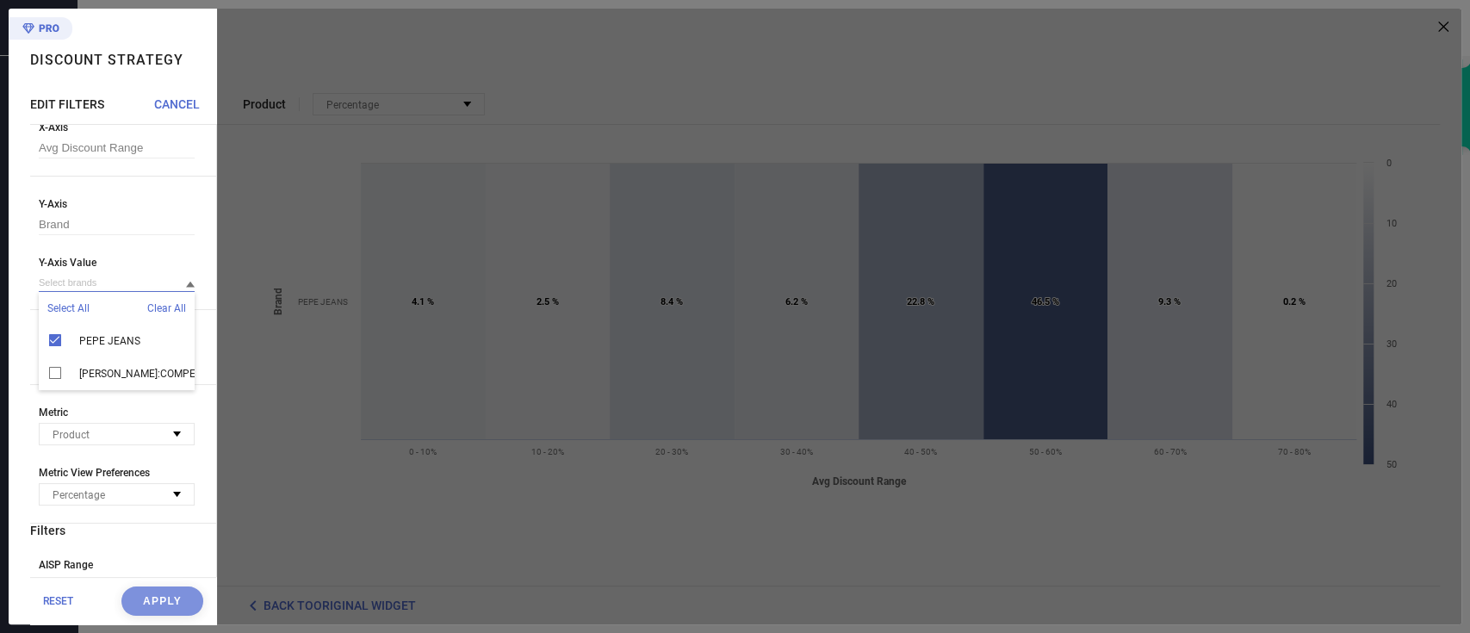
click at [167, 282] on input at bounding box center [117, 283] width 156 height 18
click at [69, 312] on span "Select All" at bounding box center [68, 308] width 42 height 12
click at [144, 596] on button "Apply" at bounding box center [162, 600] width 82 height 29
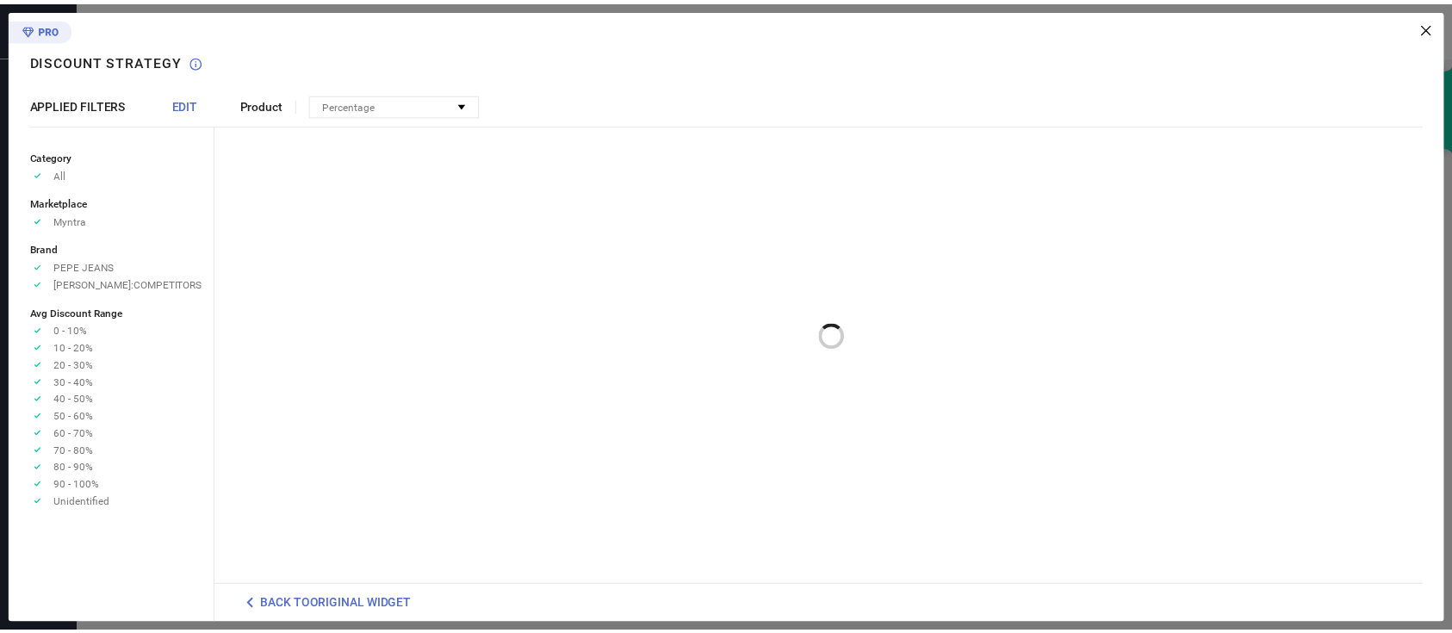
scroll to position [0, 0]
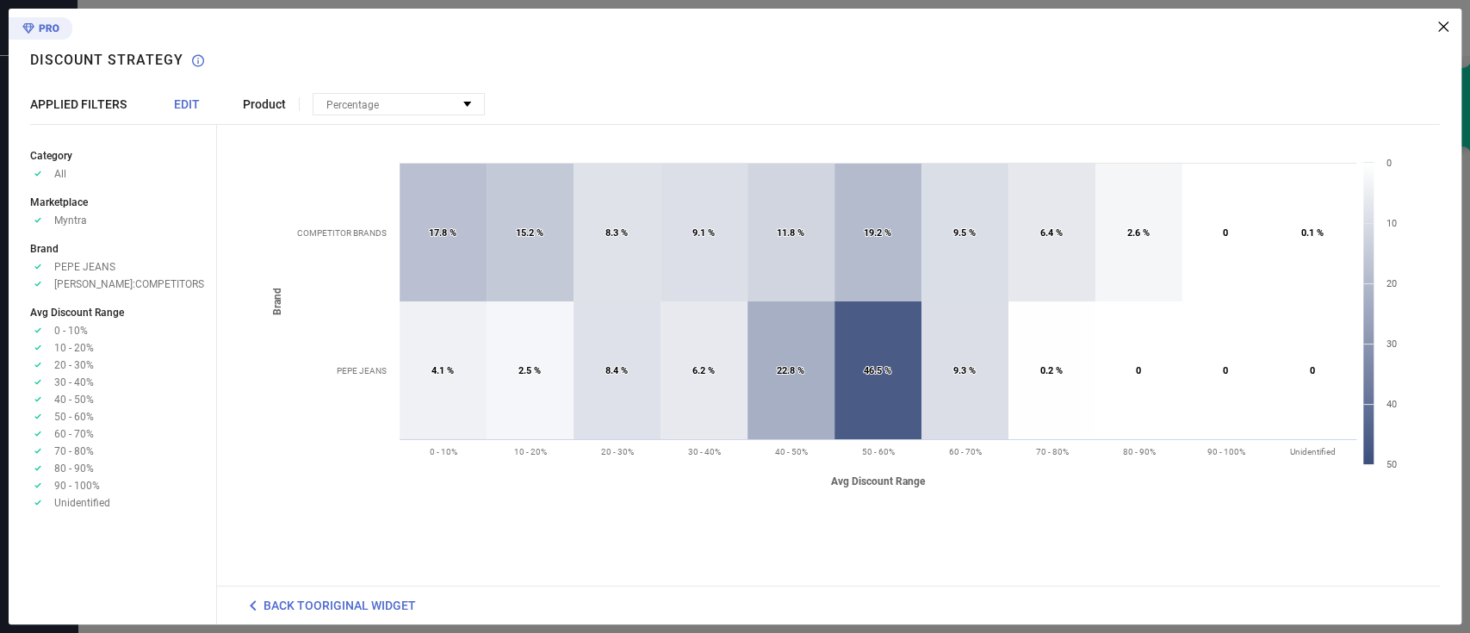
click at [1440, 28] on icon at bounding box center [1443, 27] width 10 height 10
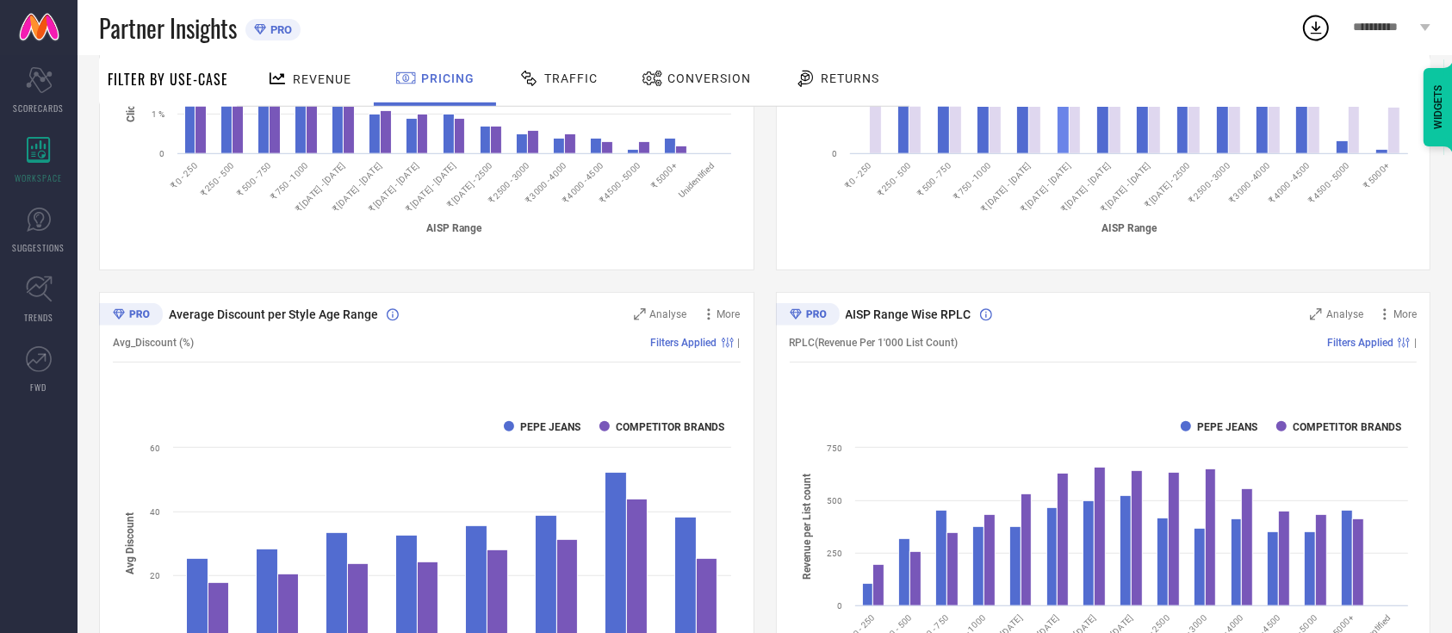
scroll to position [1025, 0]
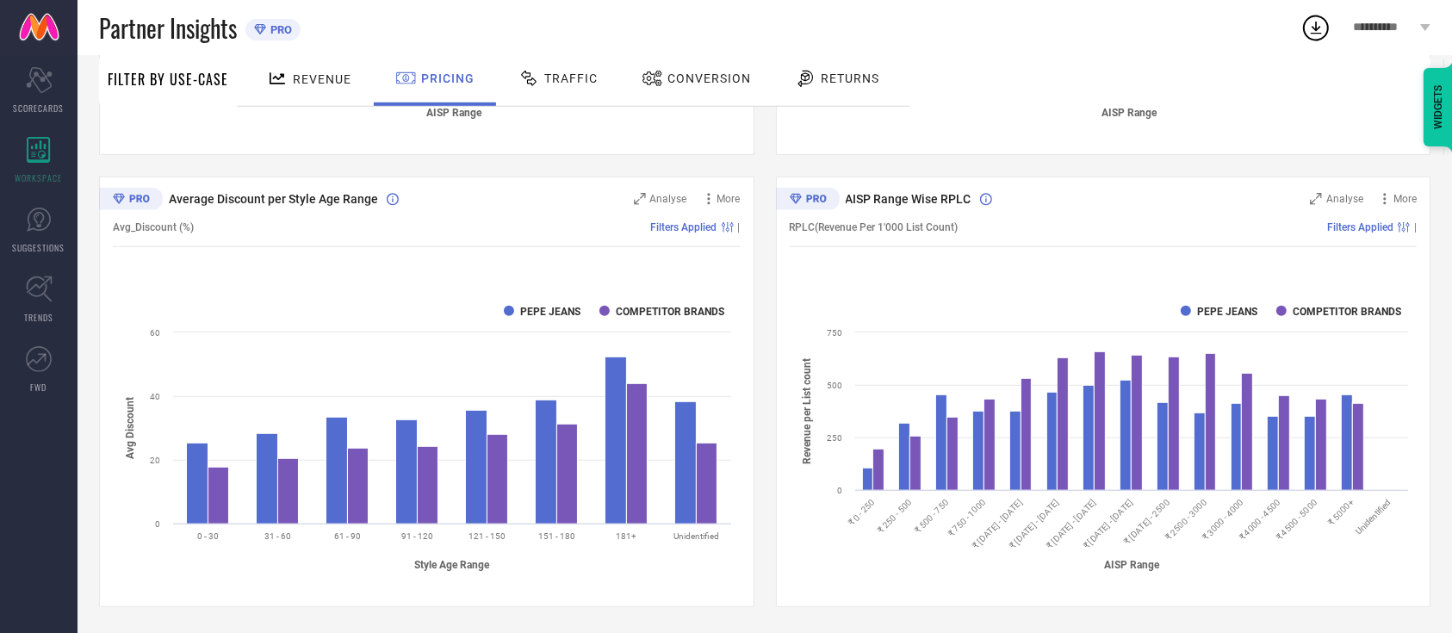
click at [549, 77] on span "Traffic" at bounding box center [570, 78] width 53 height 14
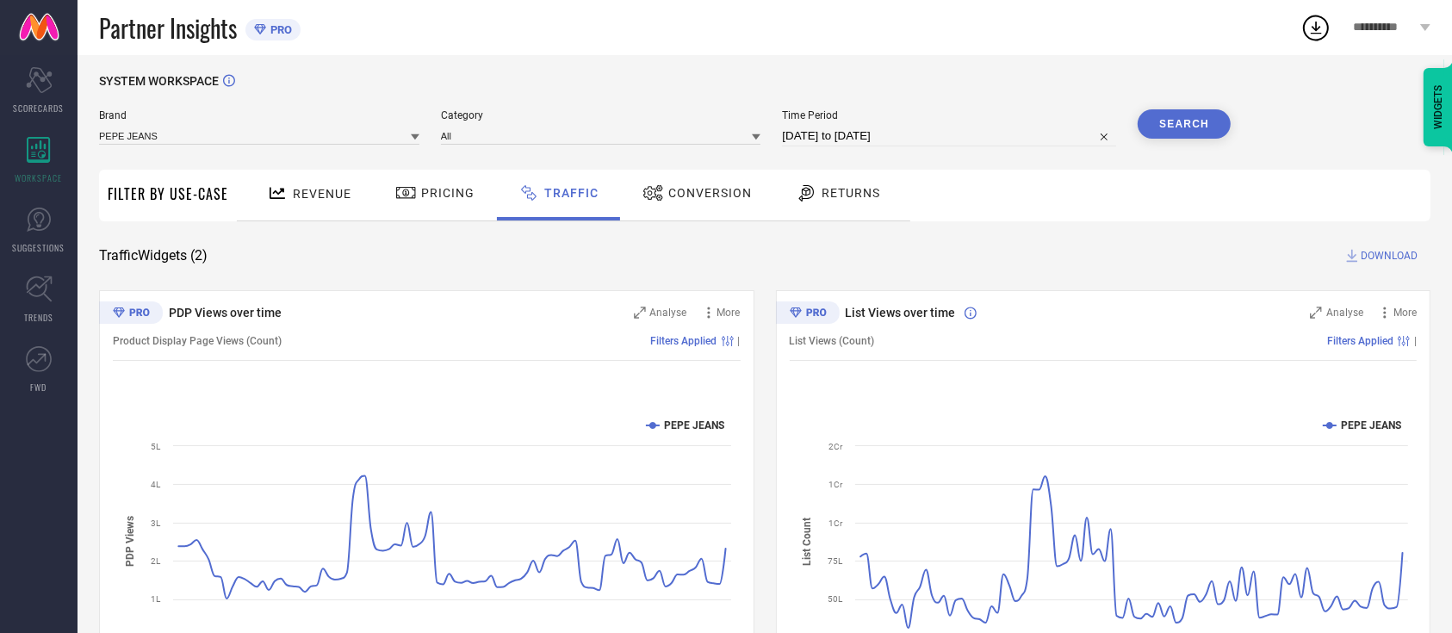
scroll to position [0, 0]
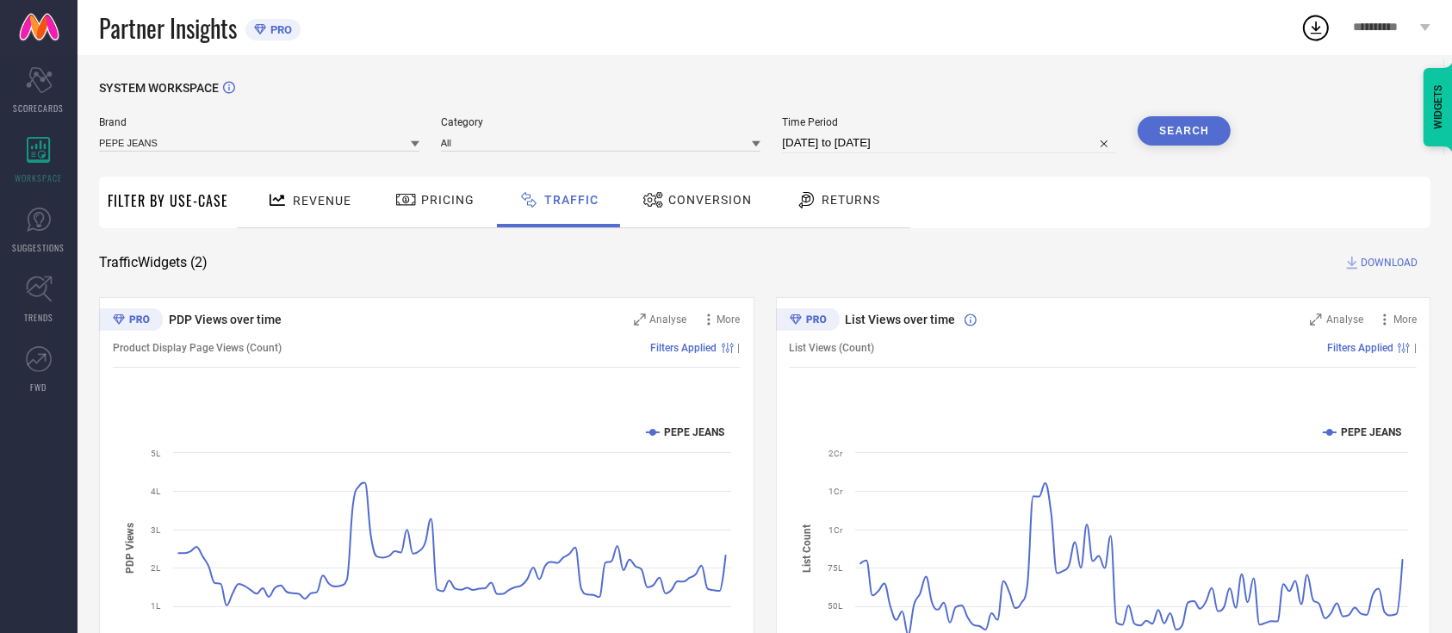
click at [896, 141] on input "[DATE] to [DATE]" at bounding box center [949, 143] width 334 height 21
select select "4"
select select "2025"
select select "5"
select select "2025"
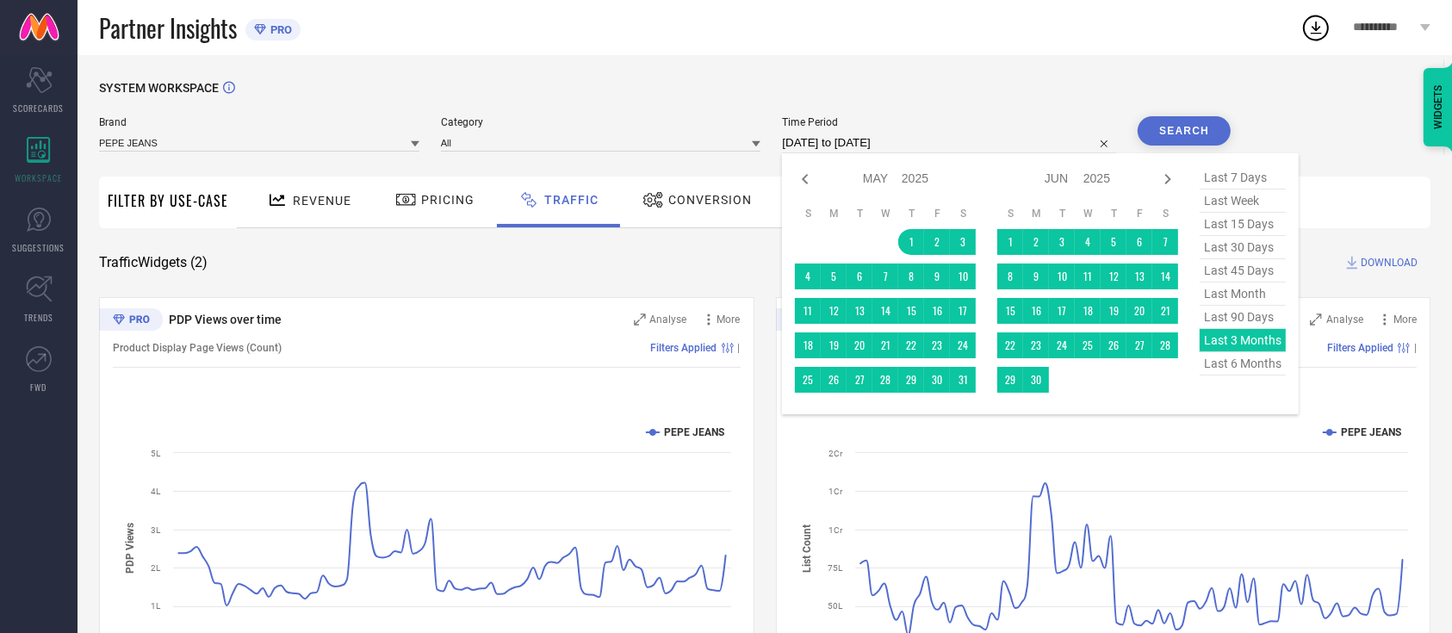
click at [1256, 220] on span "last 15 days" at bounding box center [1242, 224] width 86 height 23
type input "[DATE] to [DATE]"
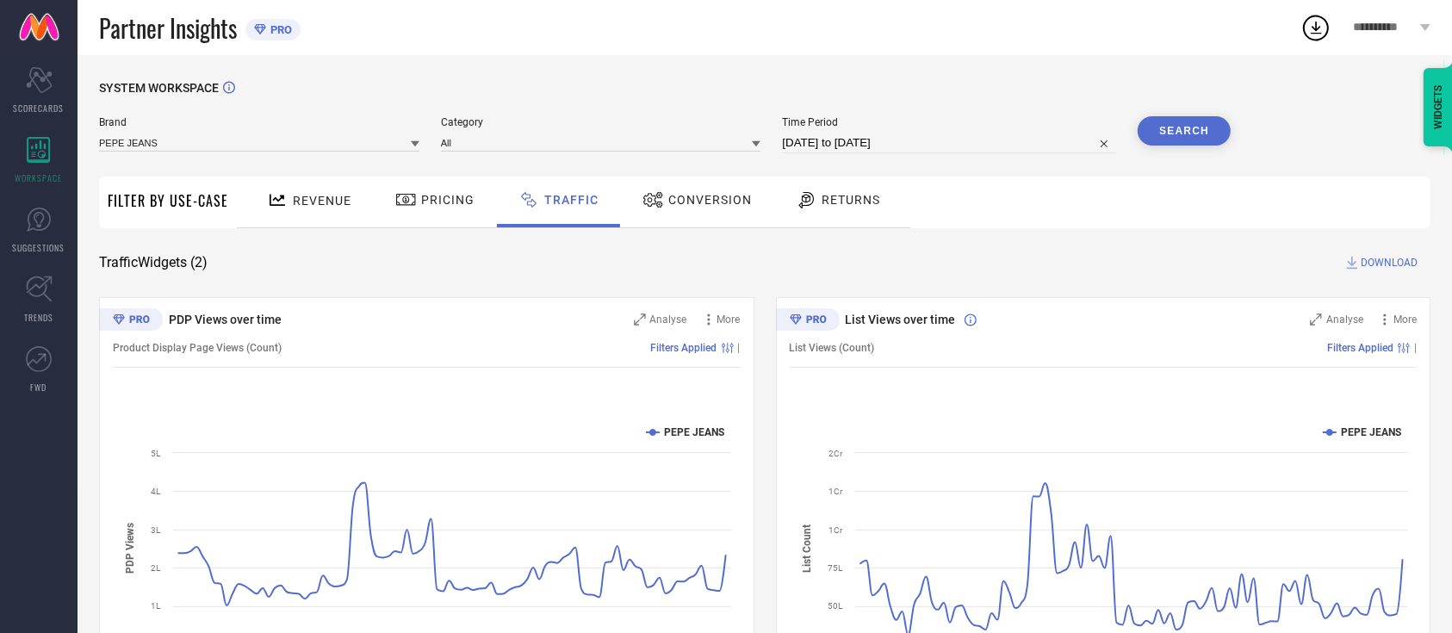
click at [1185, 132] on button "Search" at bounding box center [1183, 130] width 93 height 29
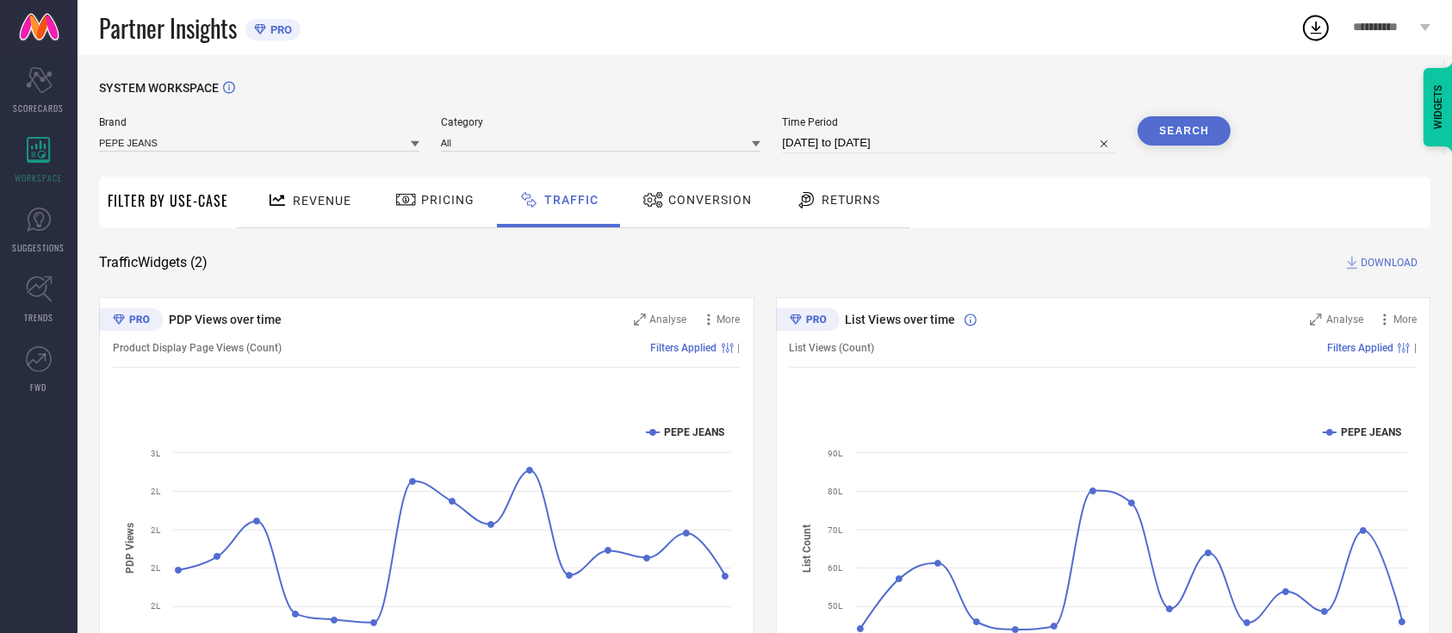
click at [676, 213] on div "Conversion" at bounding box center [697, 199] width 118 height 29
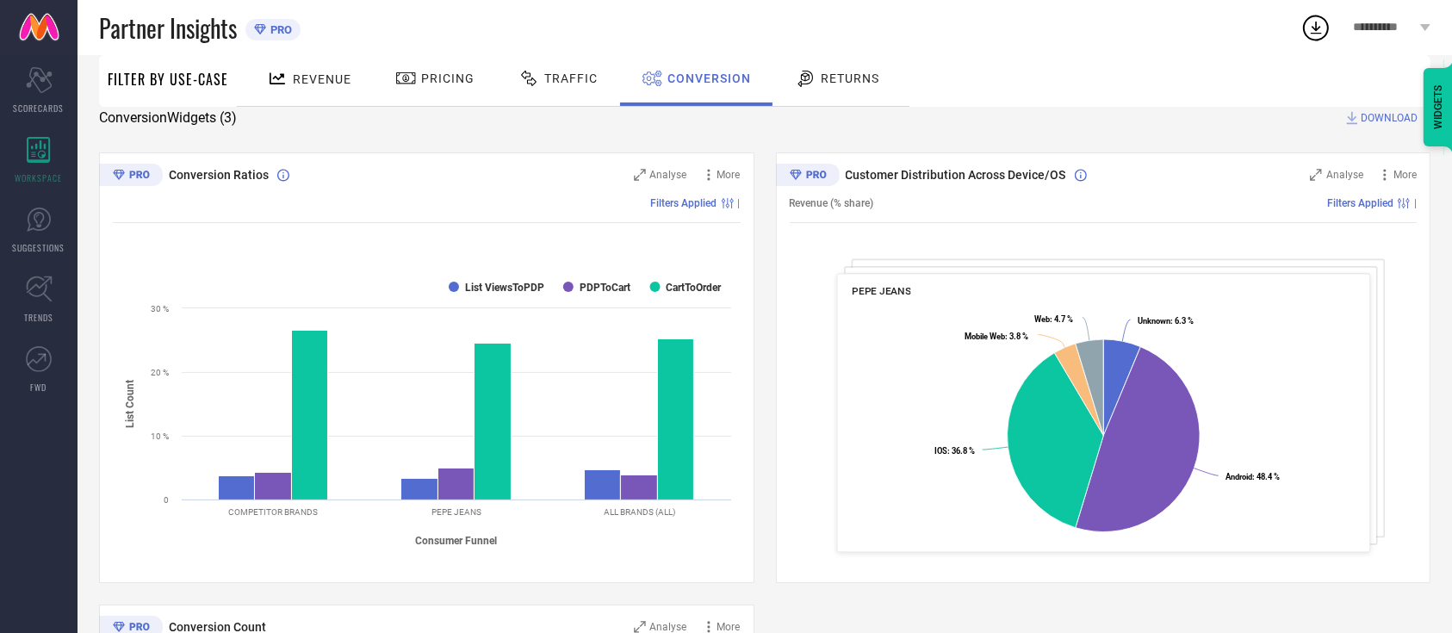
scroll to position [115, 0]
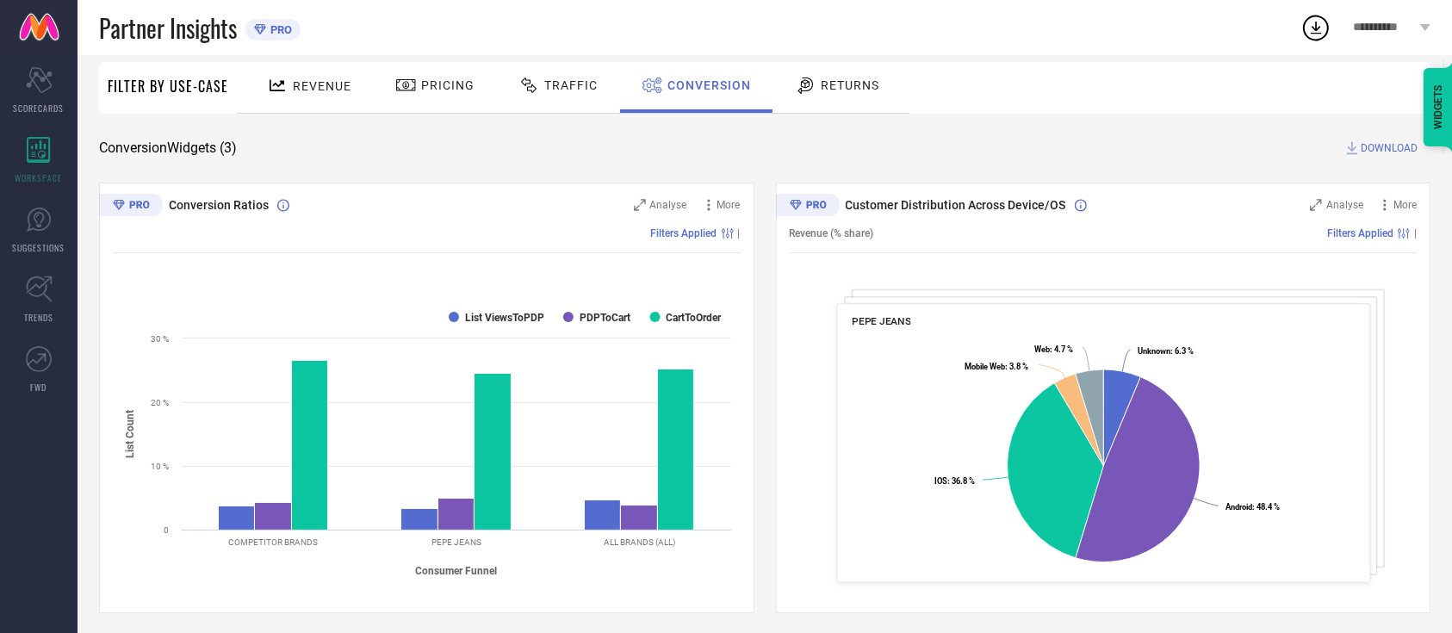
click at [770, 354] on div "Conversion Ratios Analyse More Filters Applied | Created with Highcharts 9.3.3 …" at bounding box center [764, 624] width 1331 height 883
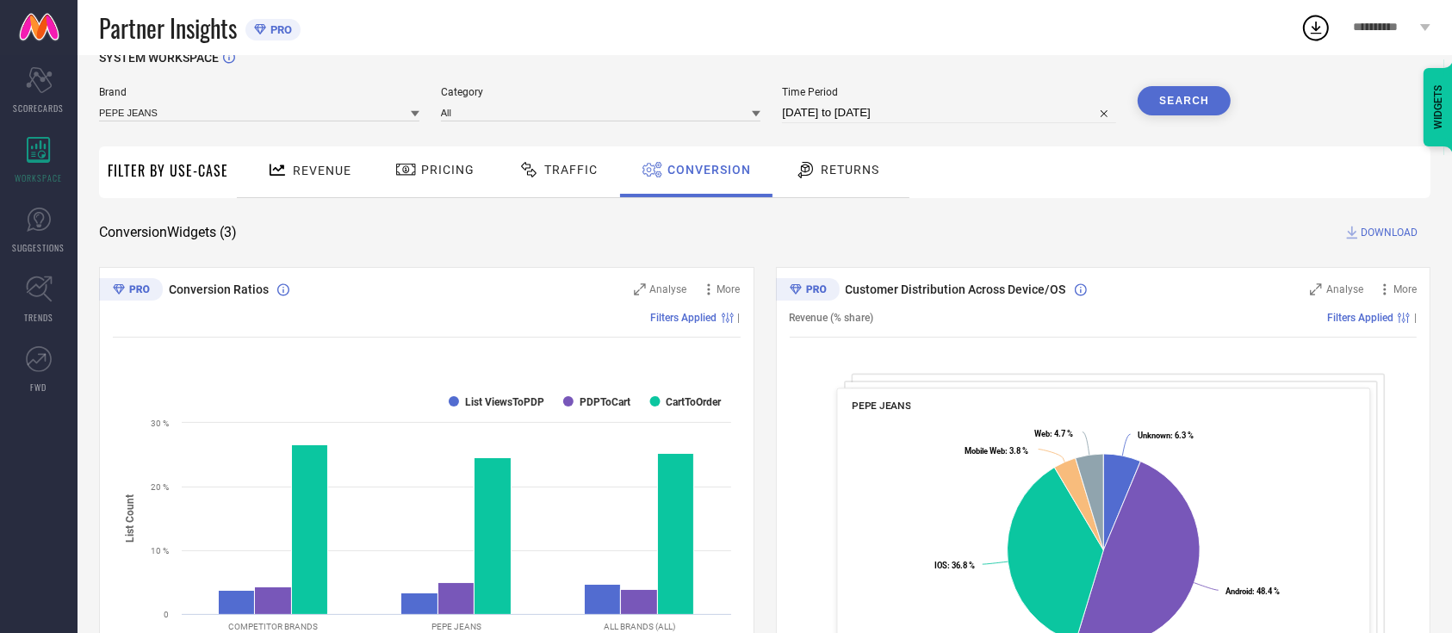
scroll to position [0, 0]
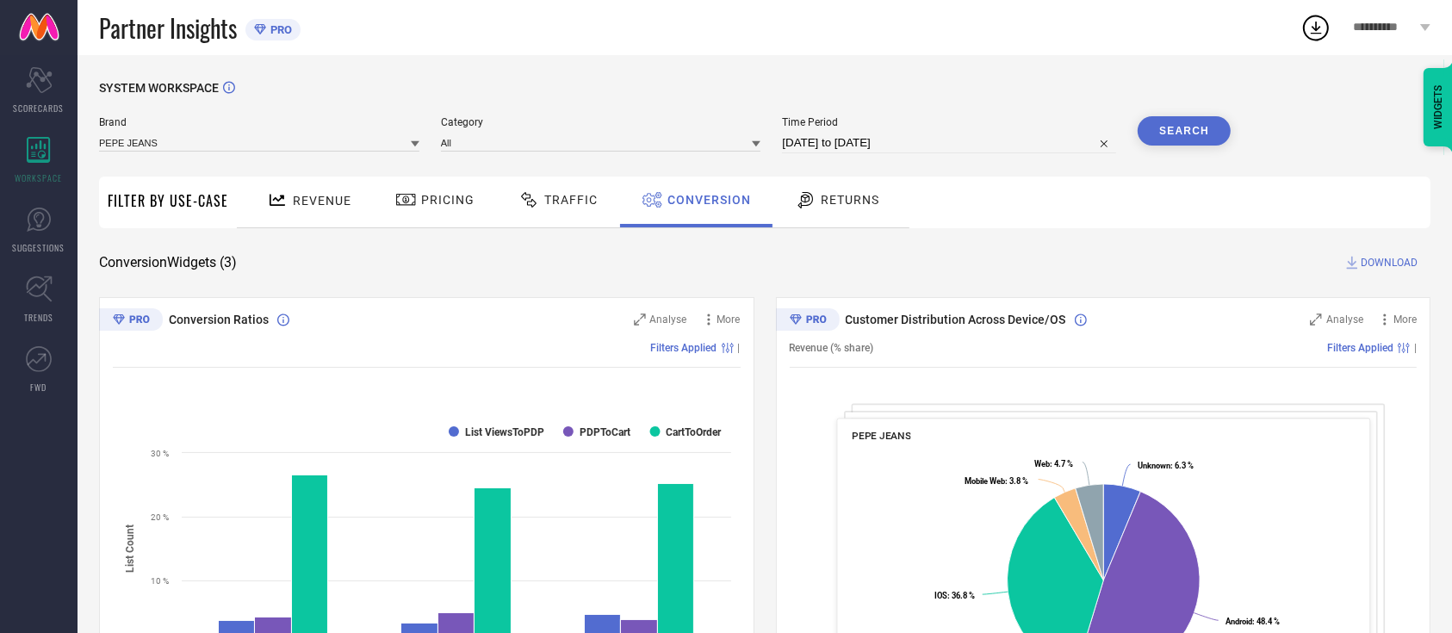
select select "6"
select select "2025"
select select "7"
select select "2025"
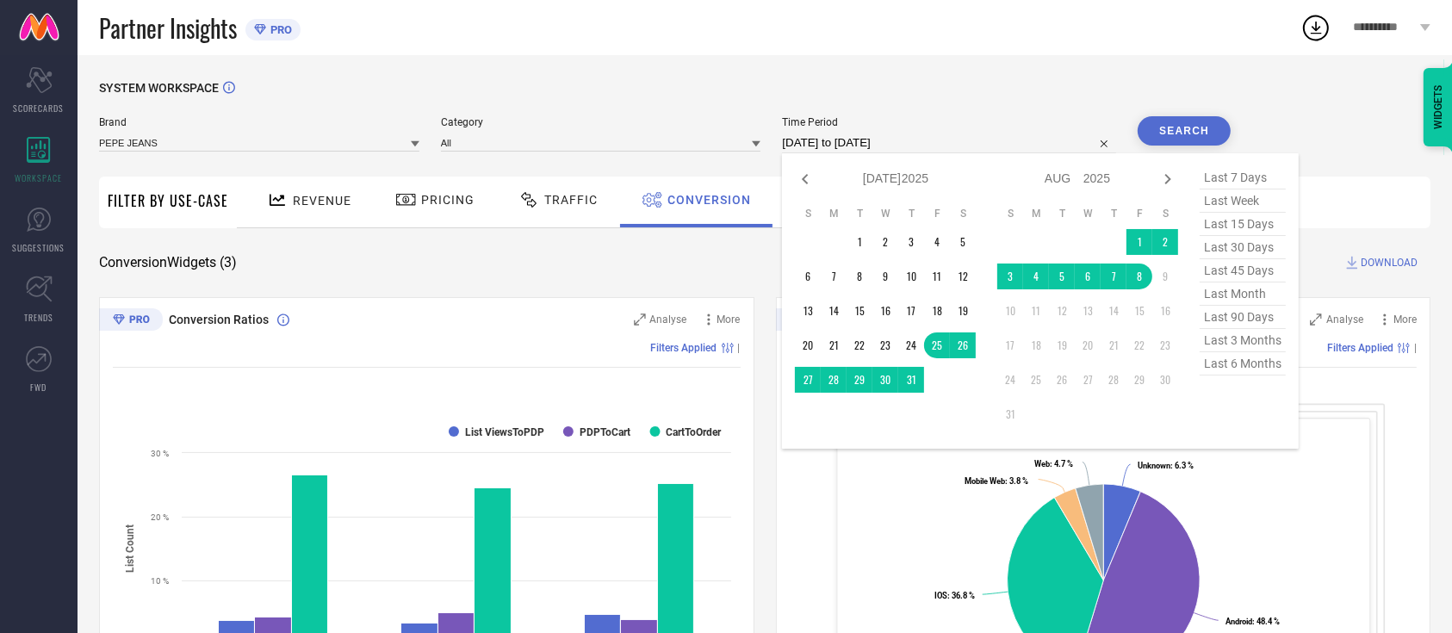
click at [1083, 145] on input "[DATE] to [DATE]" at bounding box center [949, 143] width 334 height 21
click at [1241, 344] on span "last 3 months" at bounding box center [1242, 340] width 86 height 23
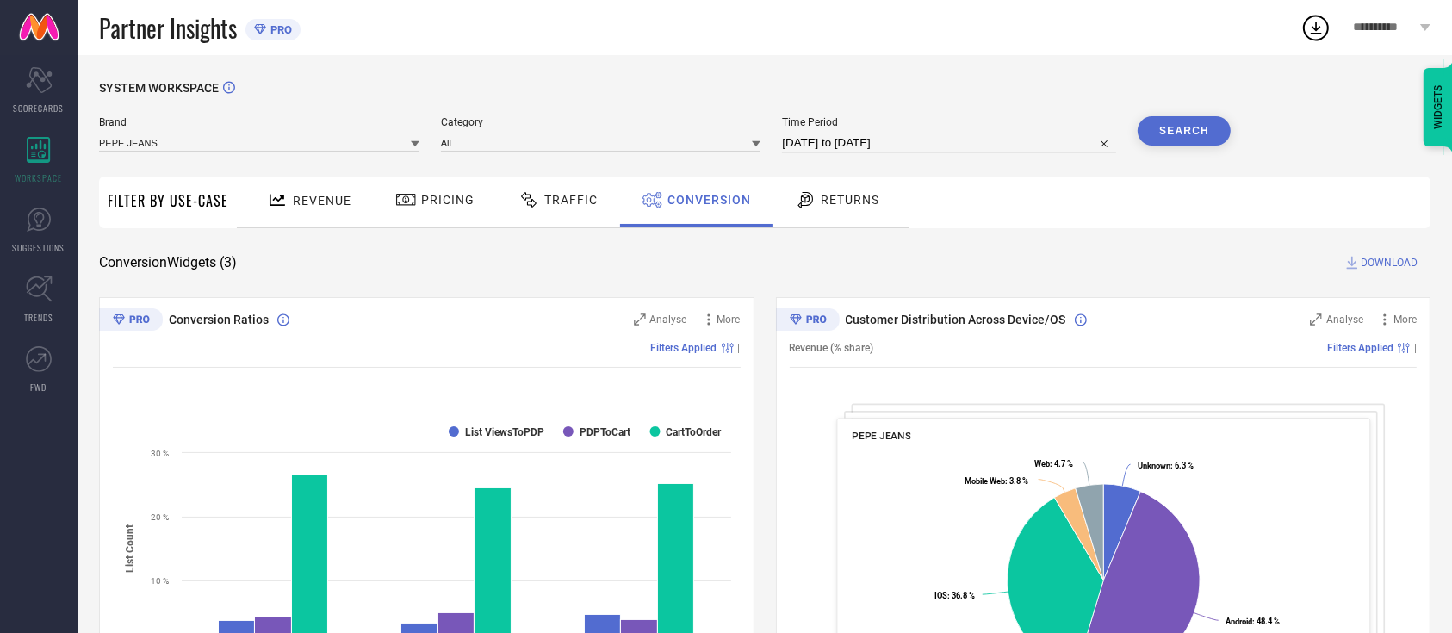
type input "[DATE] to [DATE]"
click at [1192, 126] on button "Search" at bounding box center [1183, 130] width 93 height 29
click at [925, 133] on div "Time Period [DATE] to [DATE]" at bounding box center [949, 134] width 334 height 37
select select "4"
select select "2025"
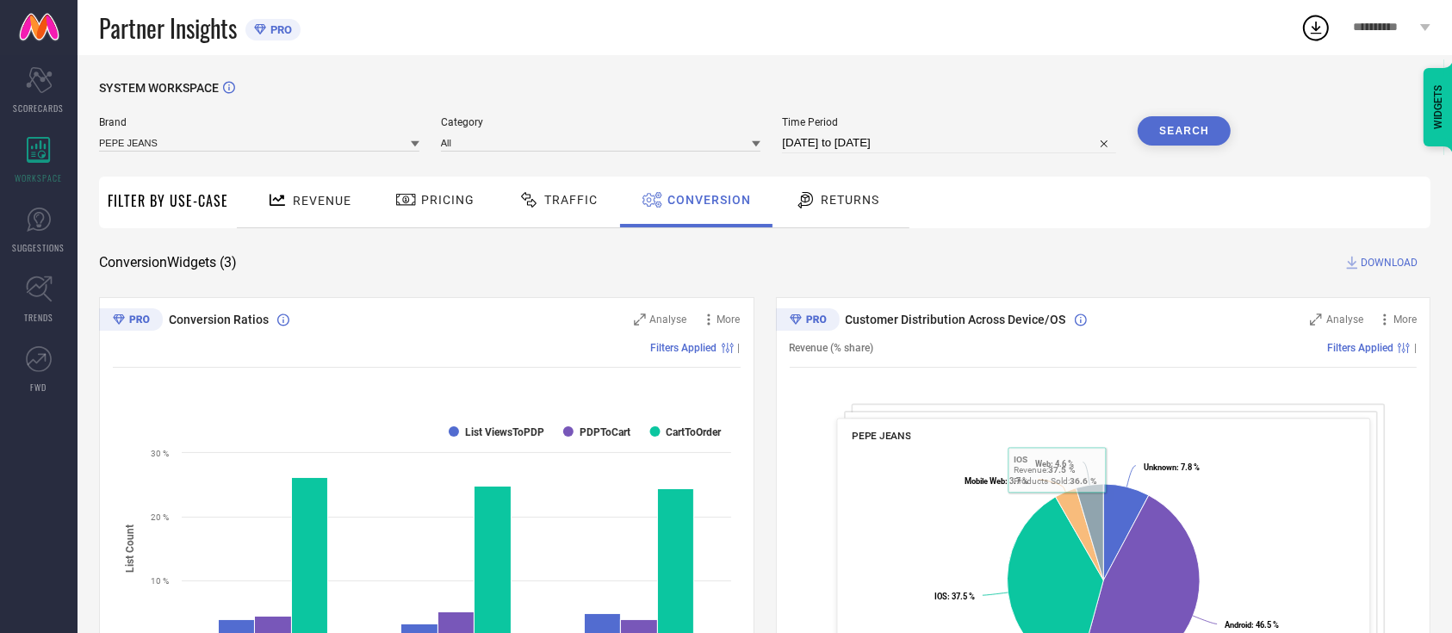
select select "5"
select select "2025"
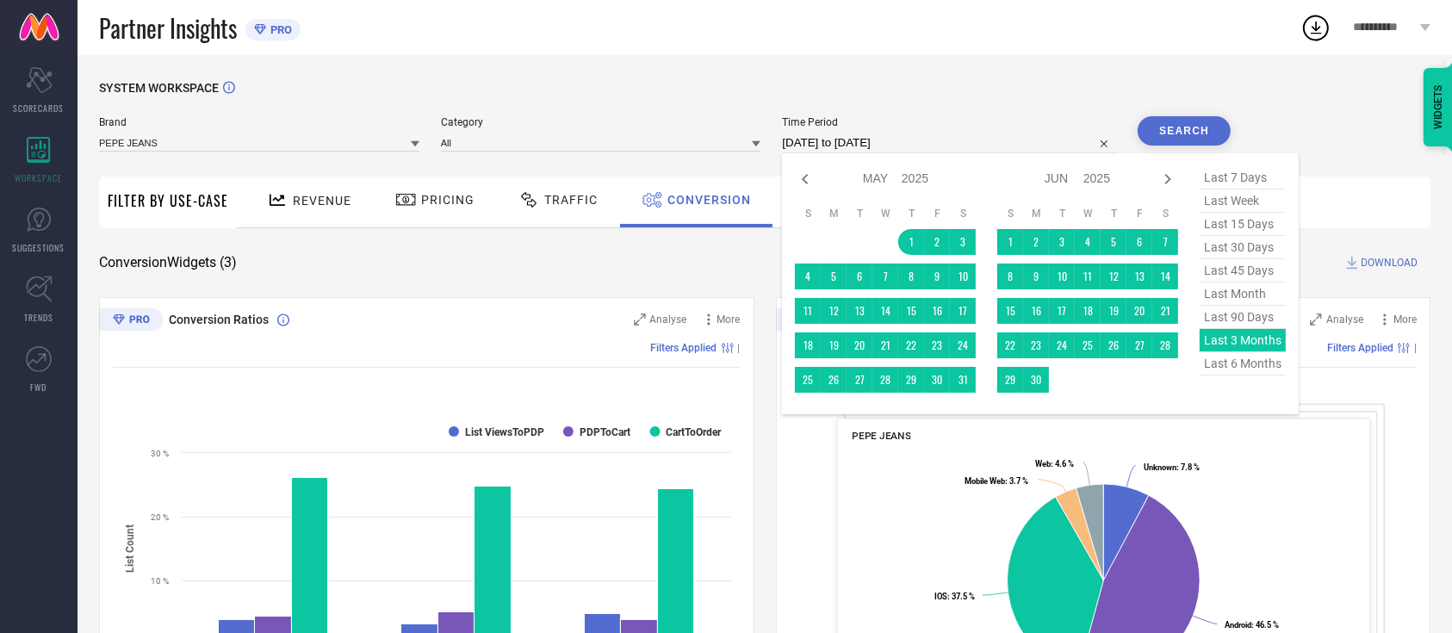
click at [1257, 224] on span "last 15 days" at bounding box center [1242, 224] width 86 height 23
type input "[DATE] to [DATE]"
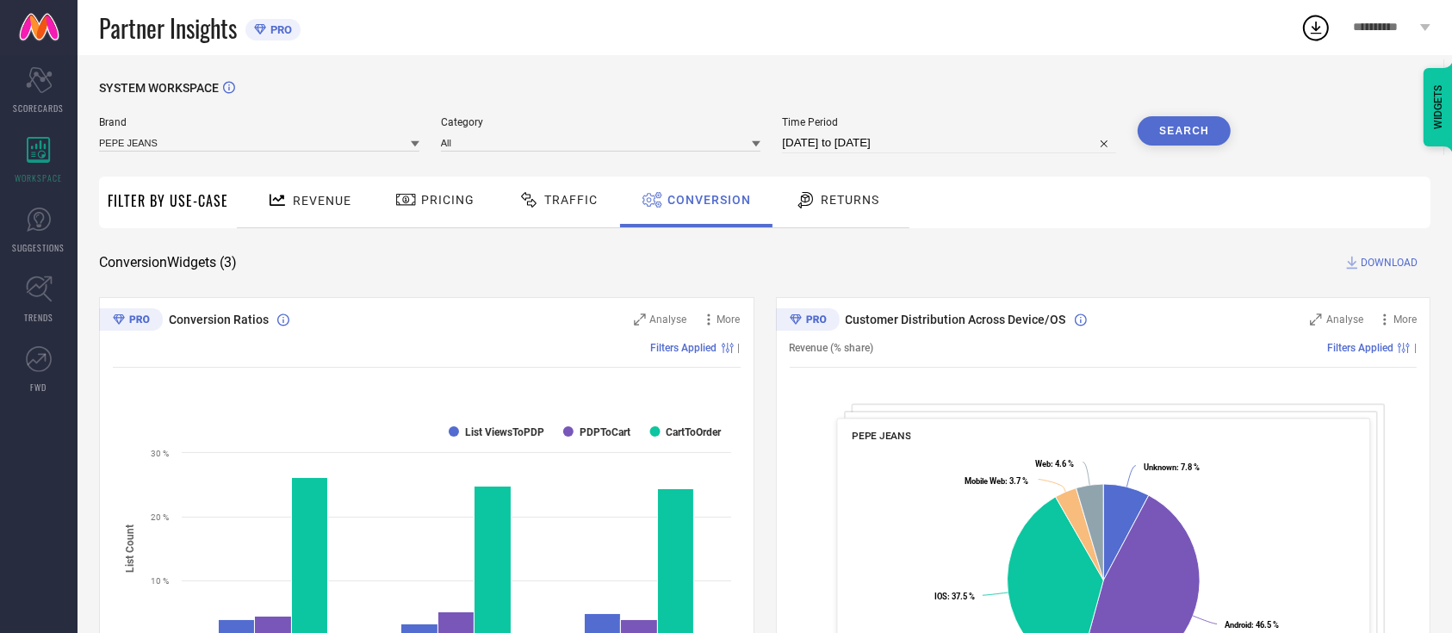
click at [845, 207] on span "Returns" at bounding box center [850, 200] width 59 height 14
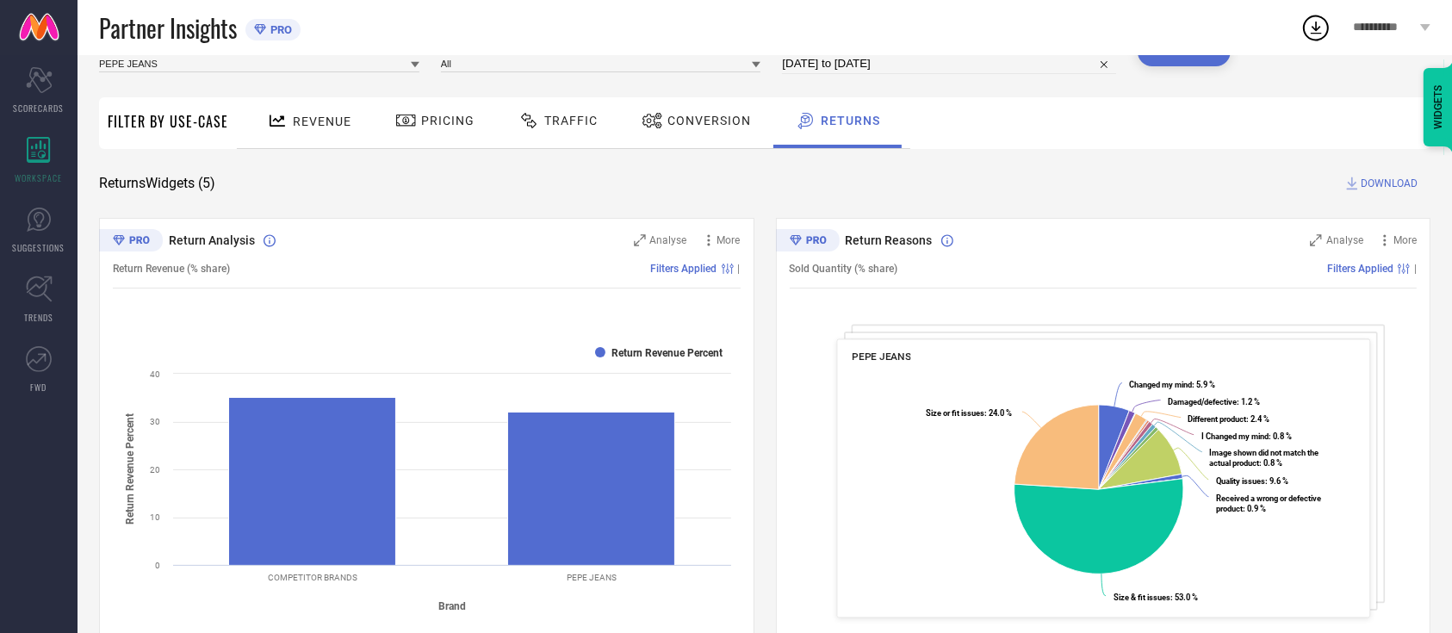
scroll to position [115, 0]
